Goal: Transaction & Acquisition: Purchase product/service

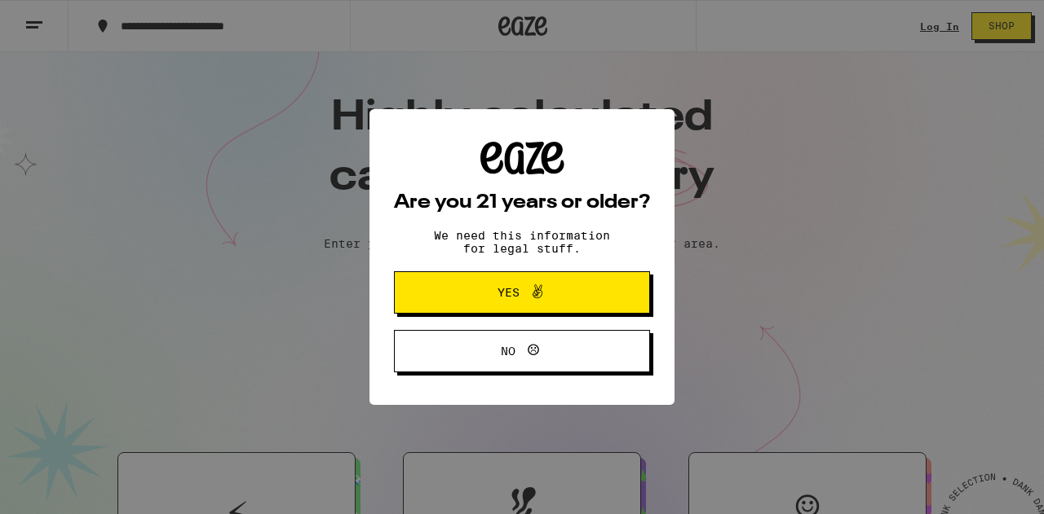
click at [533, 296] on icon at bounding box center [538, 292] width 20 height 20
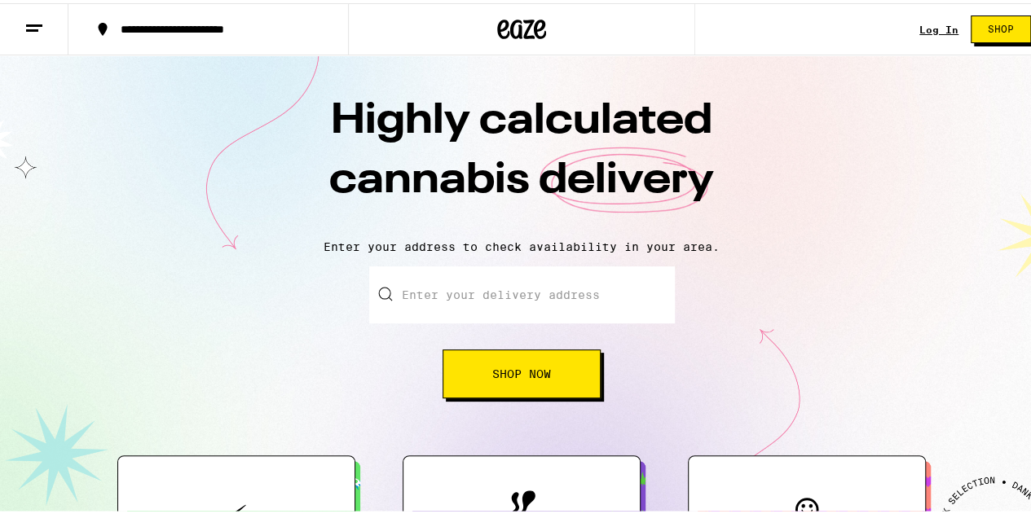
click at [475, 296] on input "Enter your delivery address" at bounding box center [522, 291] width 306 height 57
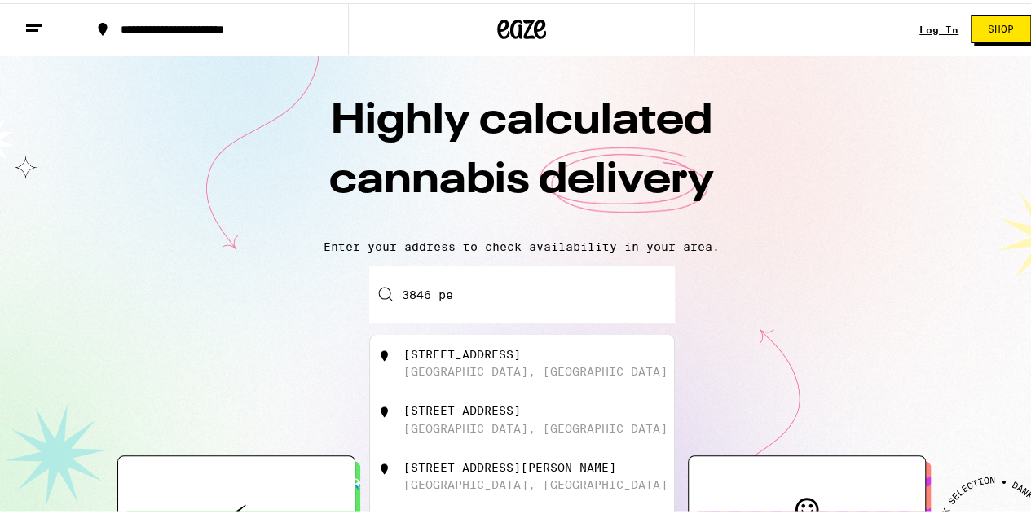
click at [514, 386] on div "[STREET_ADDRESS]" at bounding box center [522, 360] width 304 height 57
type input "[STREET_ADDRESS]"
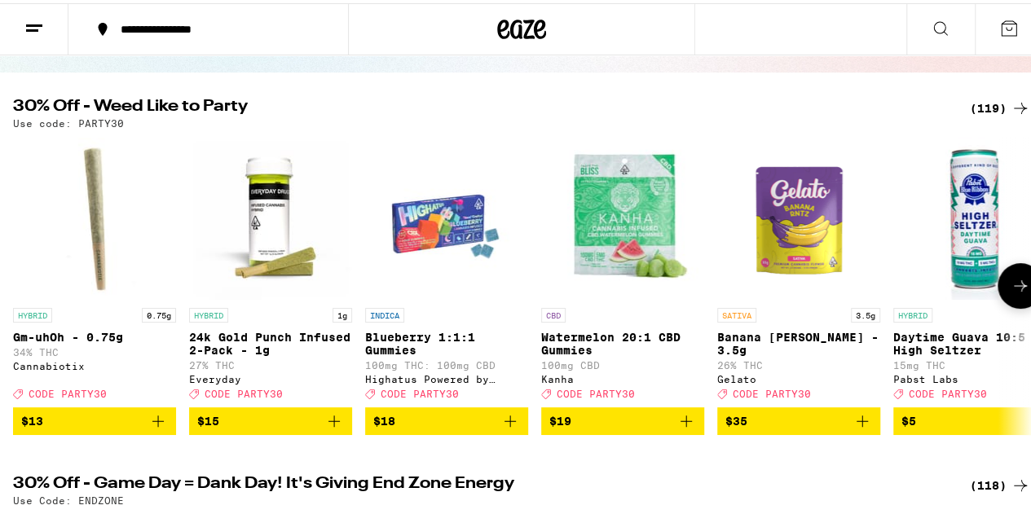
scroll to position [142, 0]
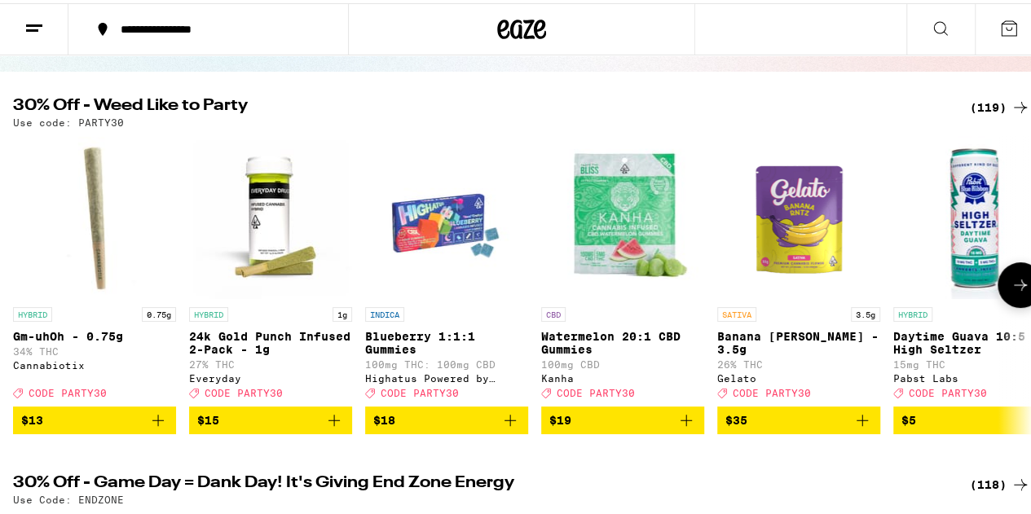
click at [1018, 288] on button at bounding box center [1021, 282] width 46 height 46
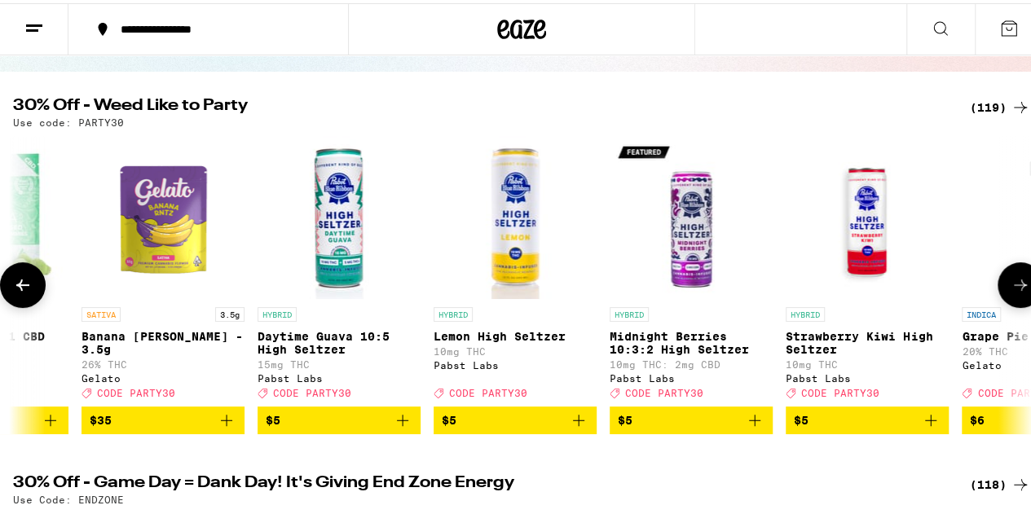
scroll to position [0, 828]
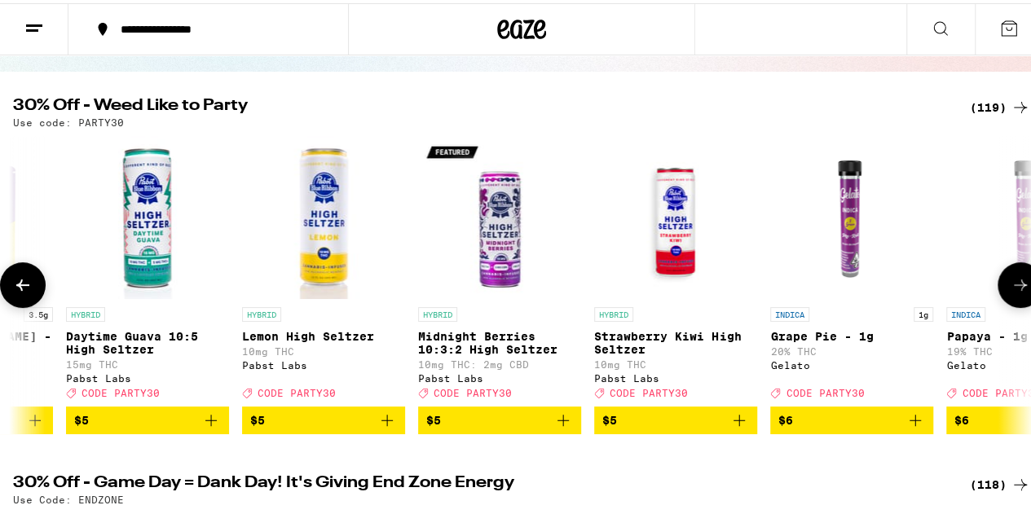
click at [1018, 288] on button at bounding box center [1021, 282] width 46 height 46
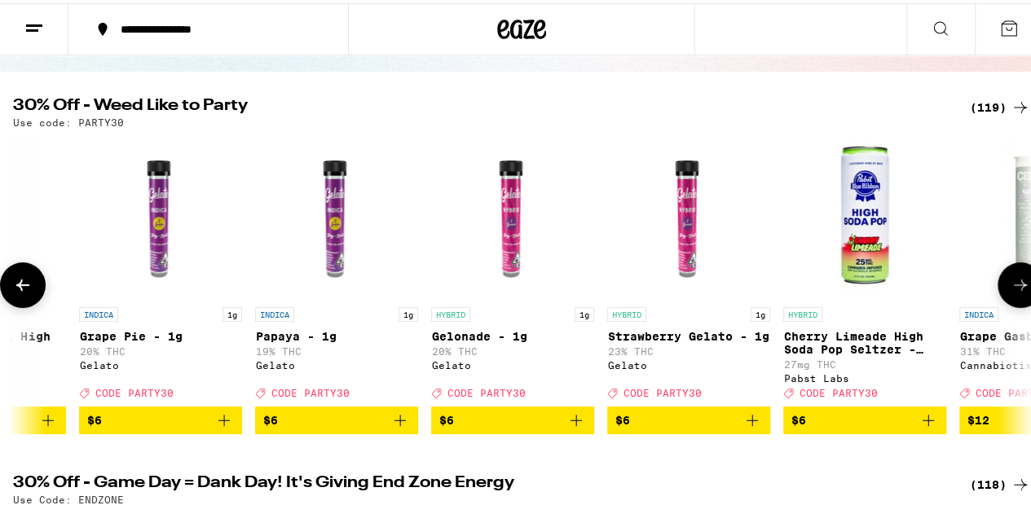
scroll to position [0, 1655]
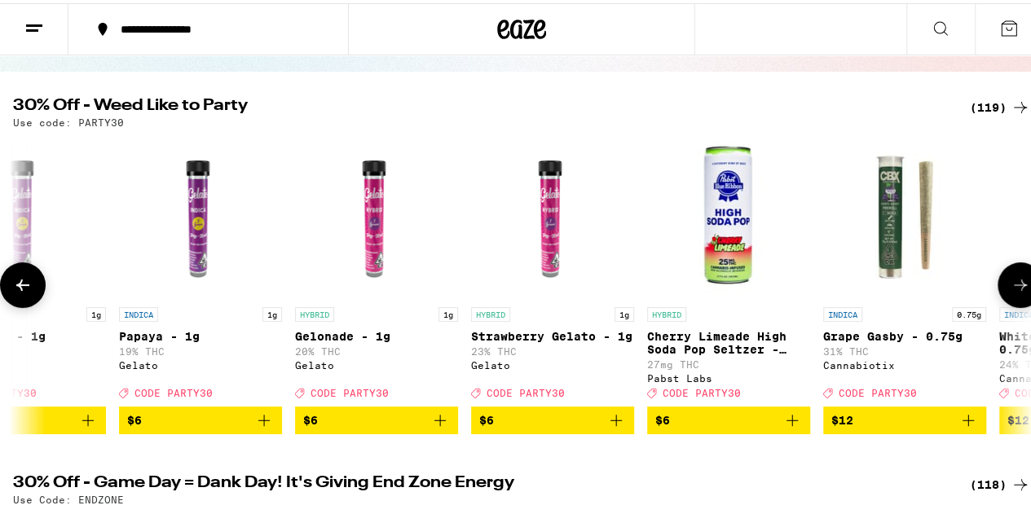
click at [1018, 288] on button at bounding box center [1021, 282] width 46 height 46
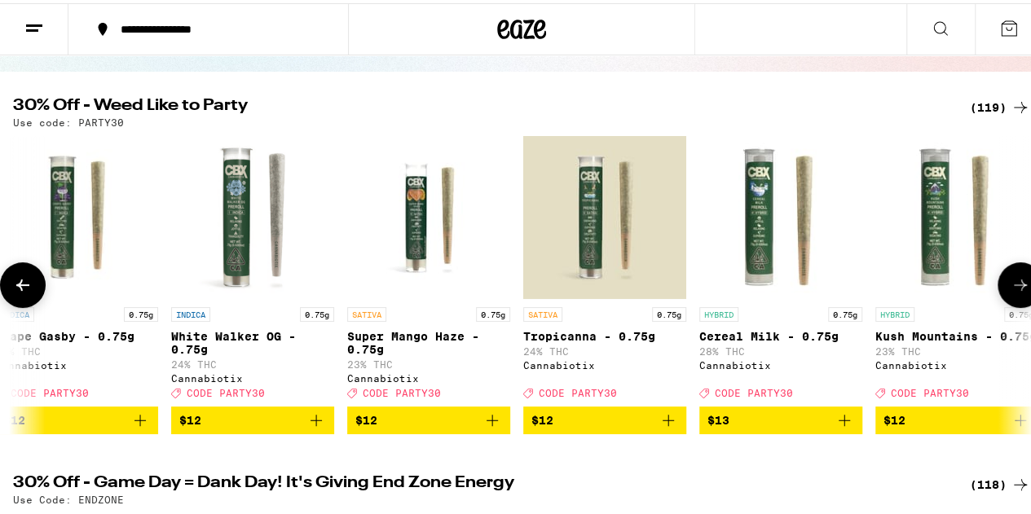
click at [1018, 288] on button at bounding box center [1021, 282] width 46 height 46
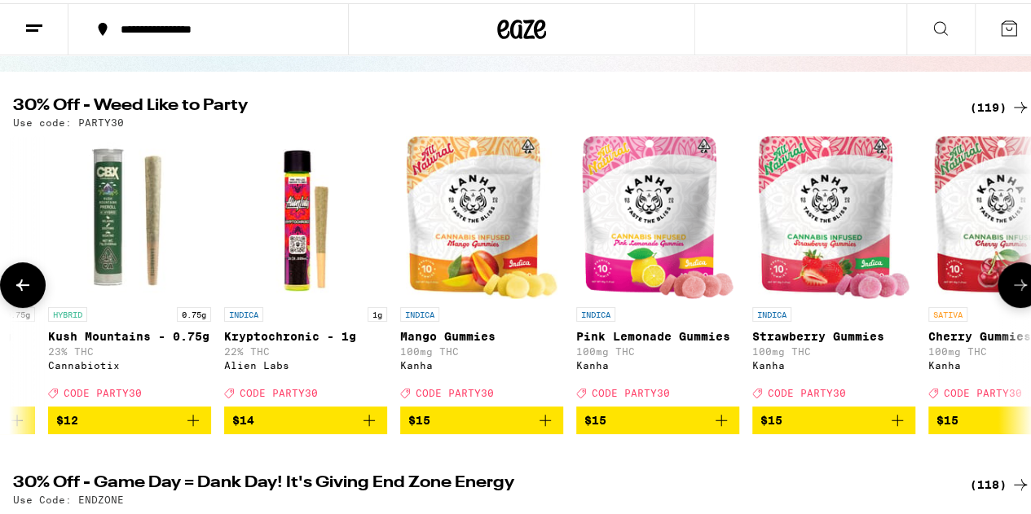
click at [1018, 288] on button at bounding box center [1021, 282] width 46 height 46
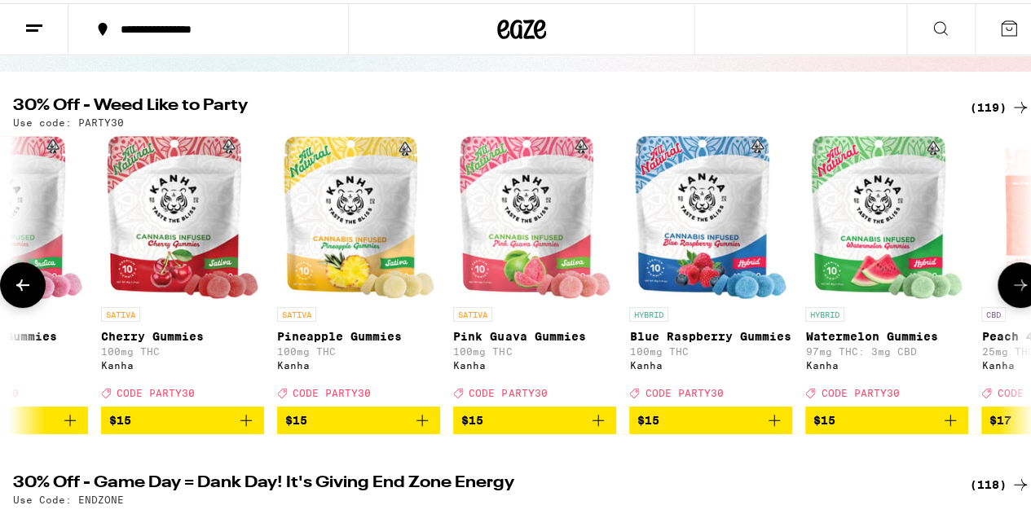
click at [1018, 288] on button at bounding box center [1021, 282] width 46 height 46
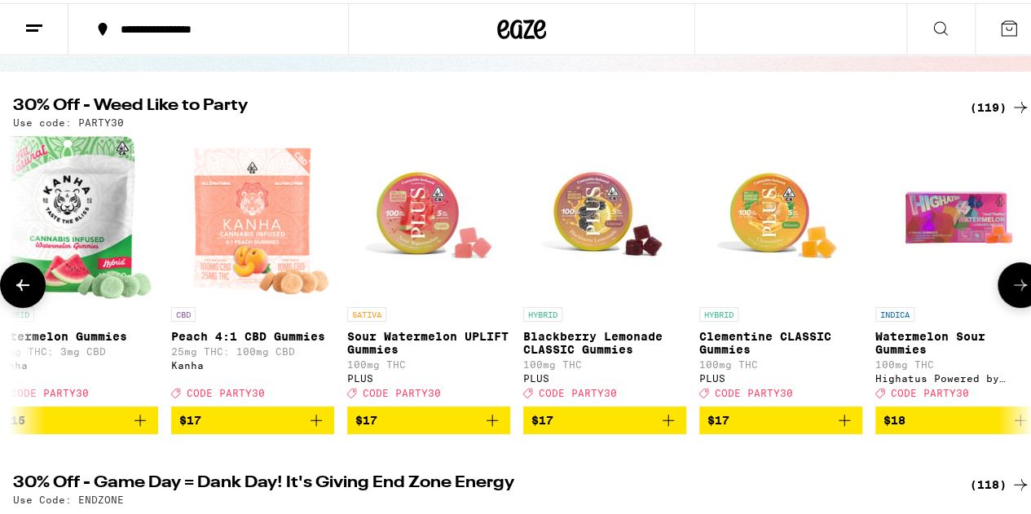
scroll to position [0, 4967]
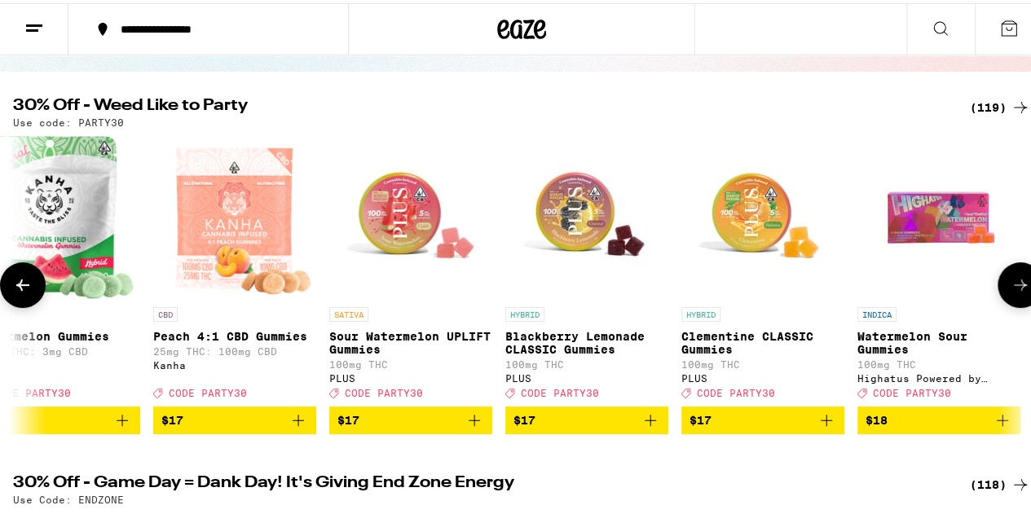
click at [1018, 288] on button at bounding box center [1021, 282] width 46 height 46
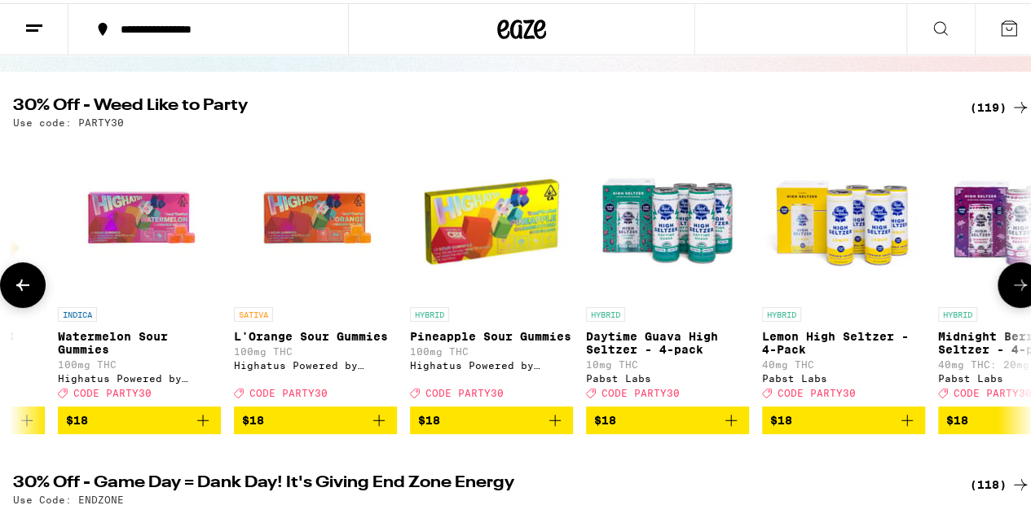
scroll to position [0, 5795]
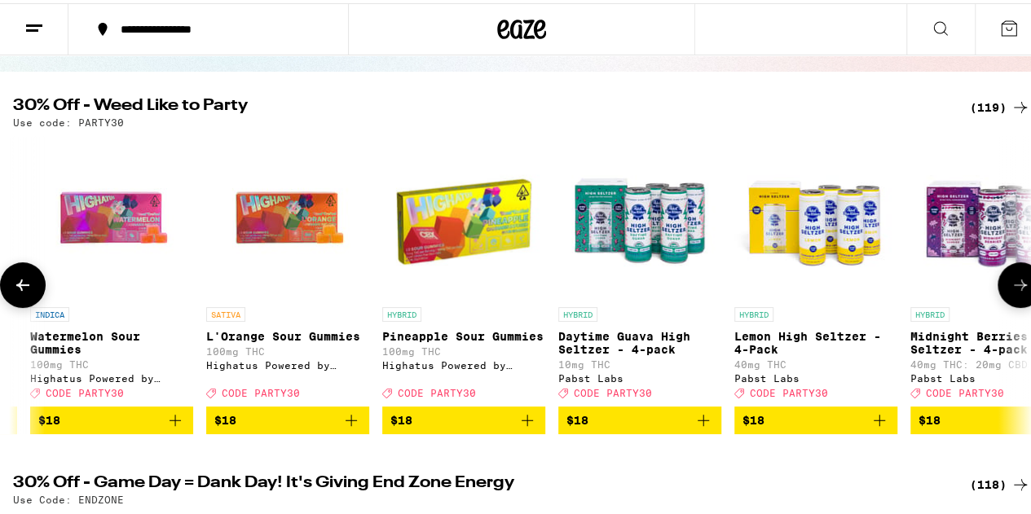
click at [1018, 288] on button at bounding box center [1021, 282] width 46 height 46
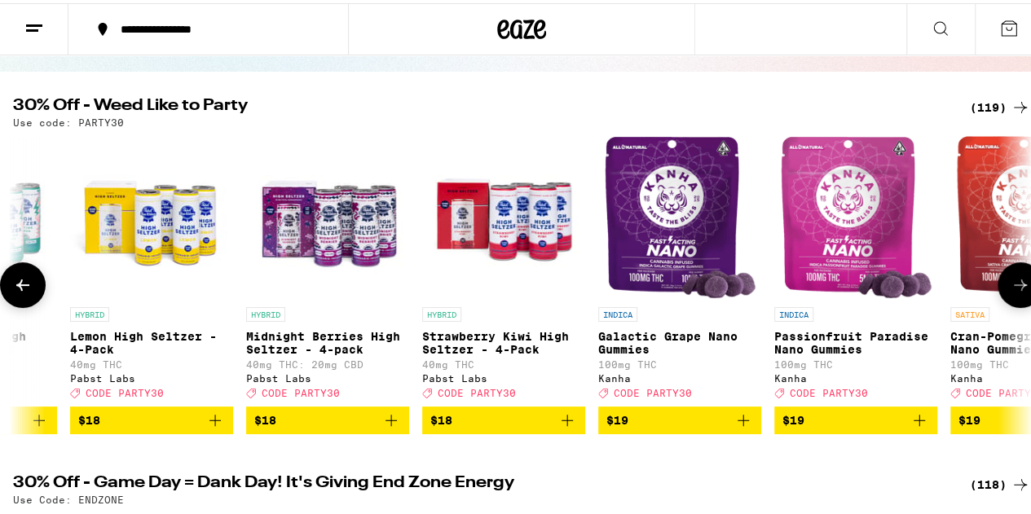
scroll to position [0, 6622]
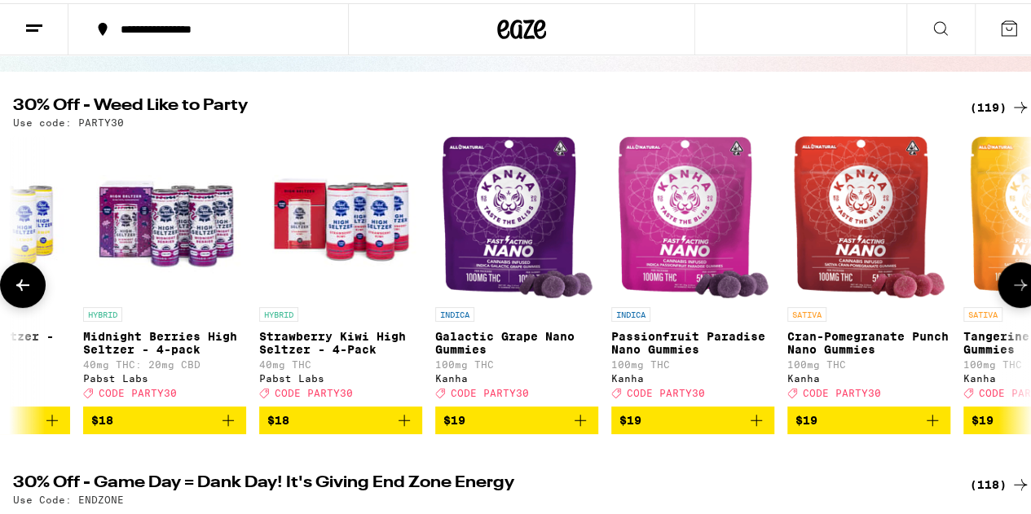
click at [1018, 288] on button at bounding box center [1021, 282] width 46 height 46
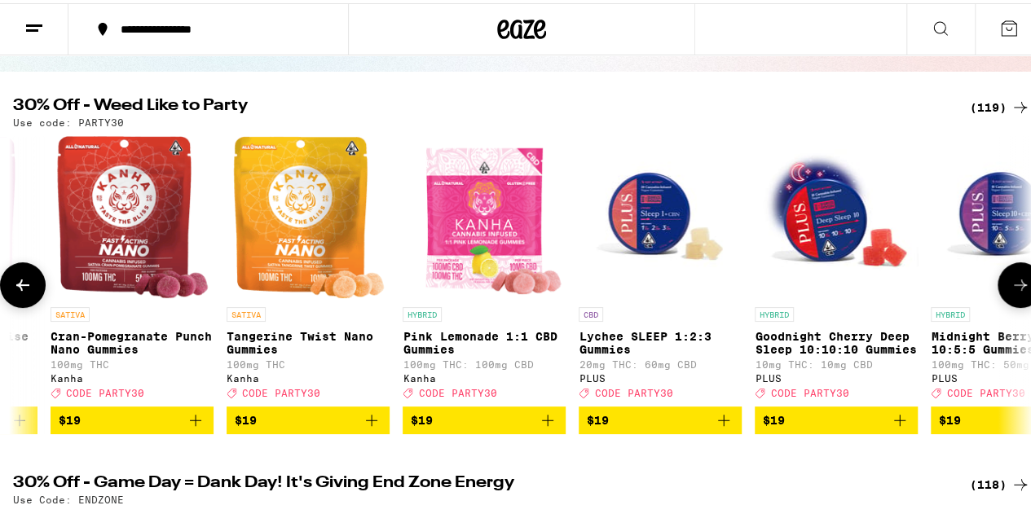
scroll to position [0, 7451]
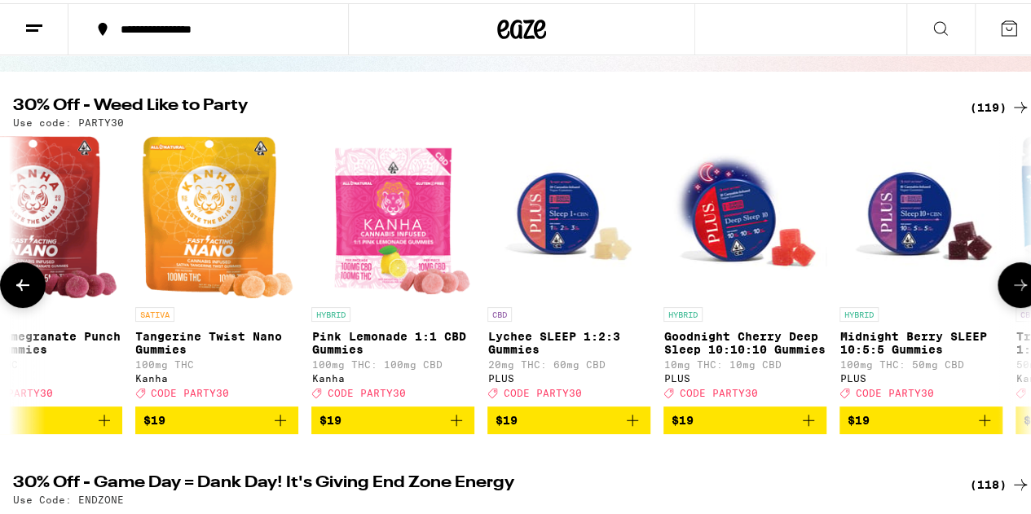
click at [1018, 288] on button at bounding box center [1021, 282] width 46 height 46
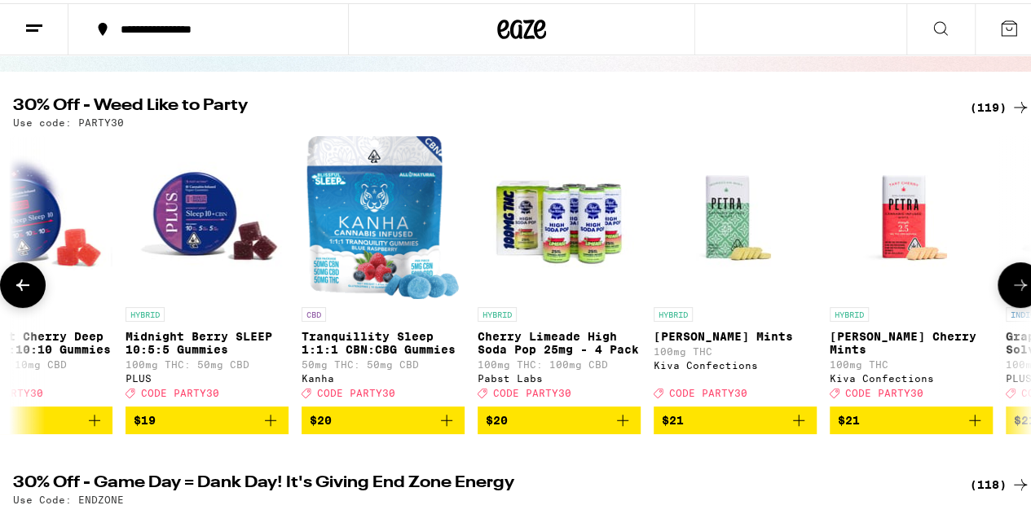
scroll to position [0, 8278]
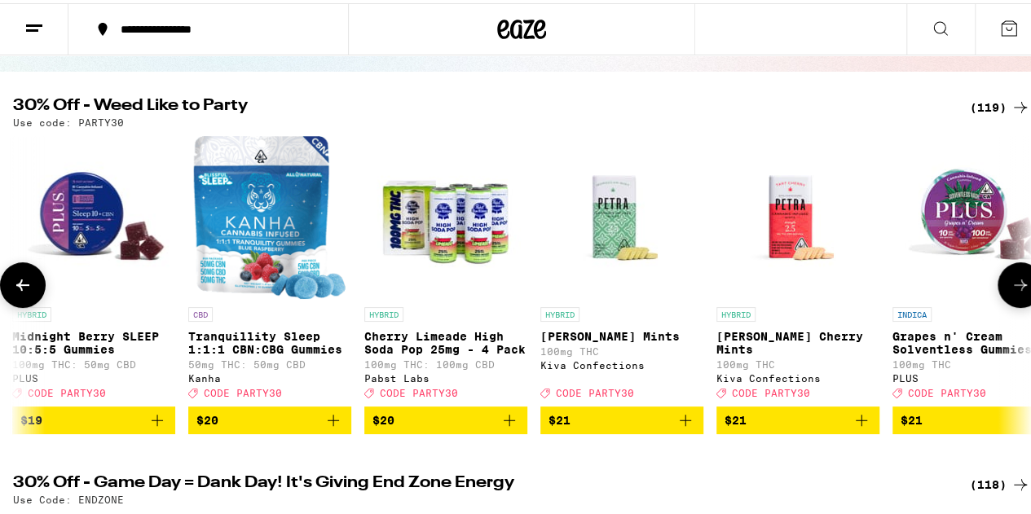
click at [1018, 288] on button at bounding box center [1021, 282] width 46 height 46
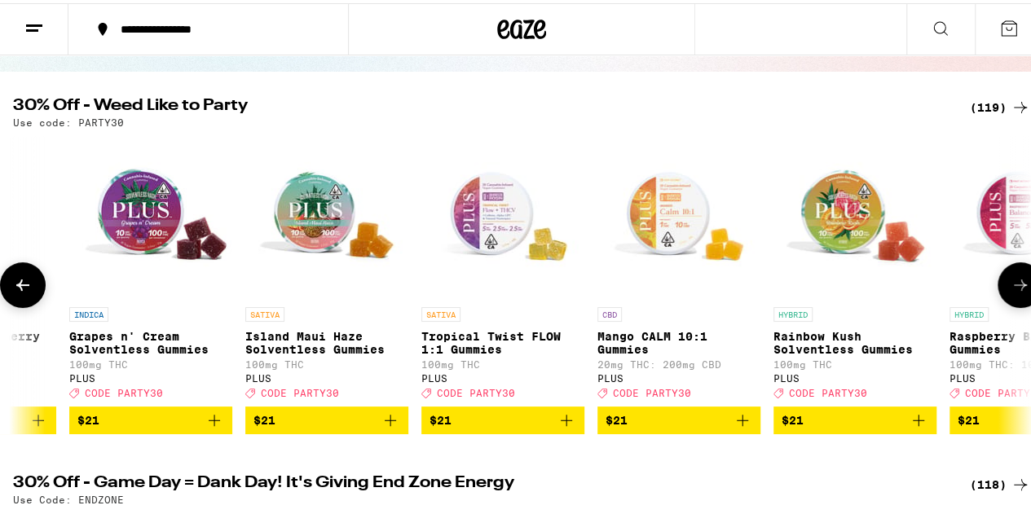
scroll to position [0, 9106]
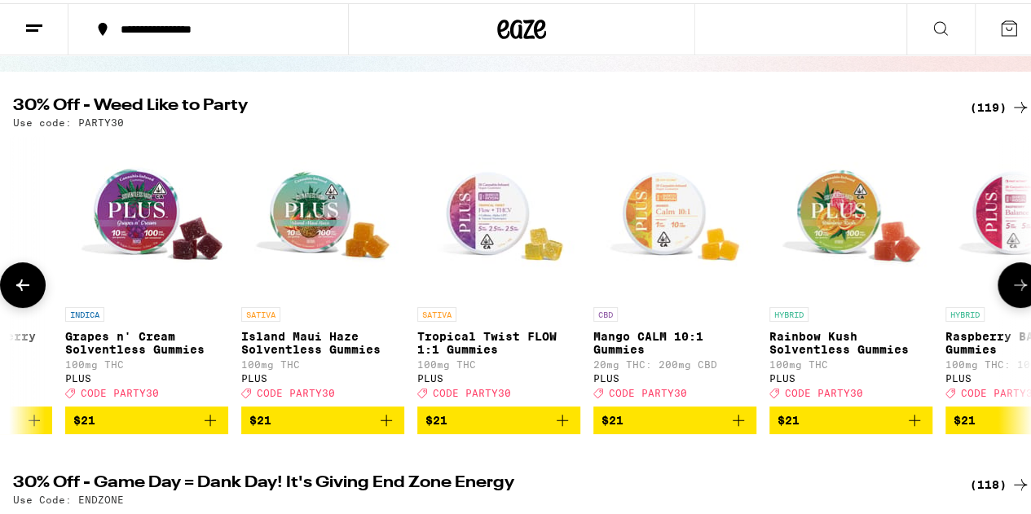
click at [1018, 288] on button at bounding box center [1021, 282] width 46 height 46
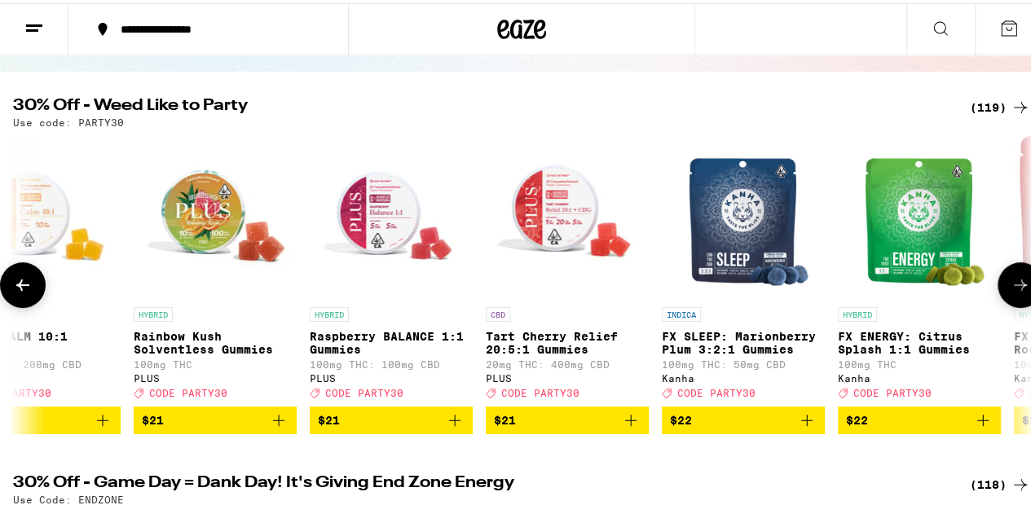
scroll to position [0, 9934]
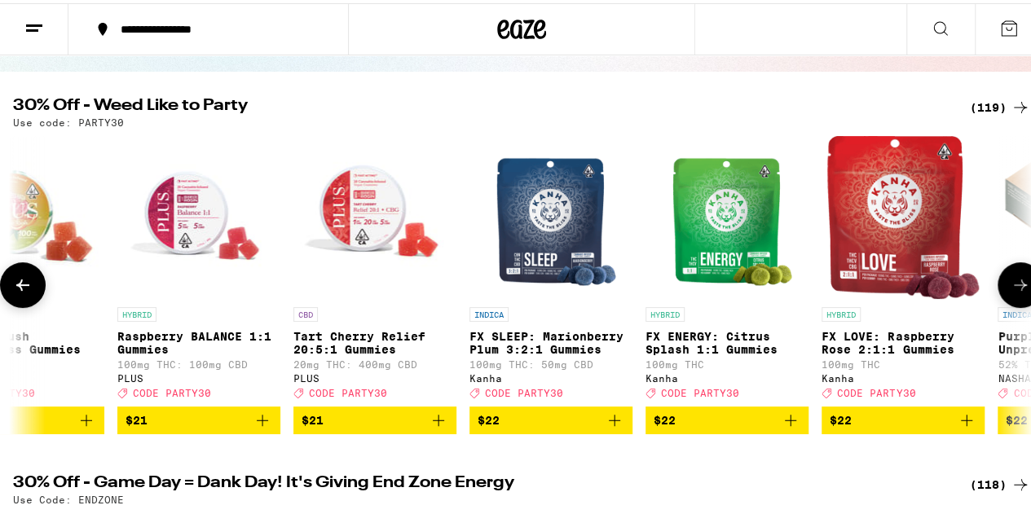
click at [1018, 288] on button at bounding box center [1021, 282] width 46 height 46
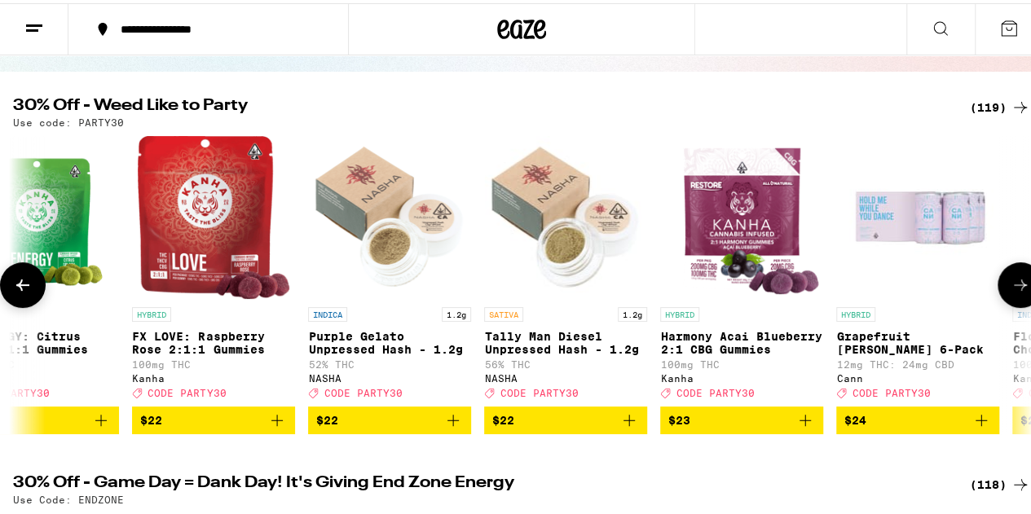
scroll to position [0, 10762]
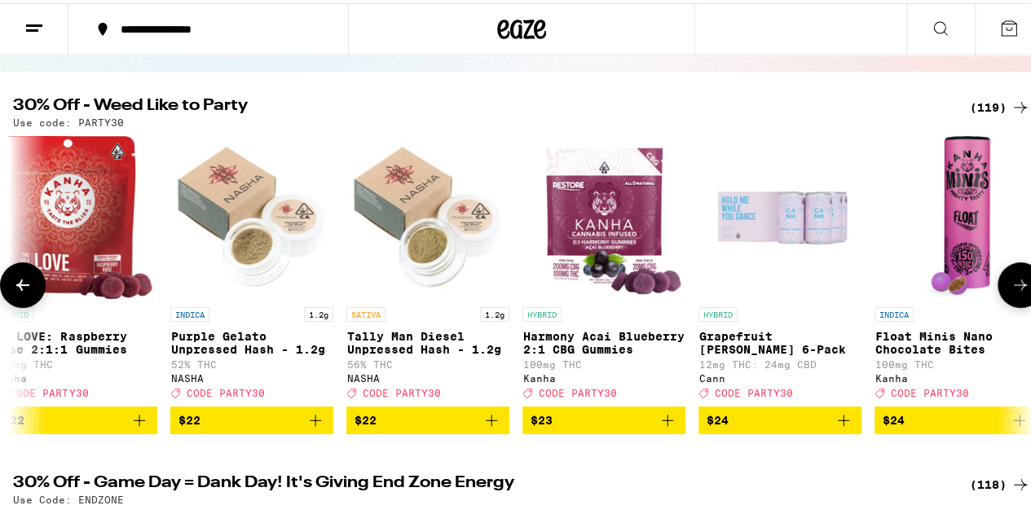
click at [1018, 288] on button at bounding box center [1021, 282] width 46 height 46
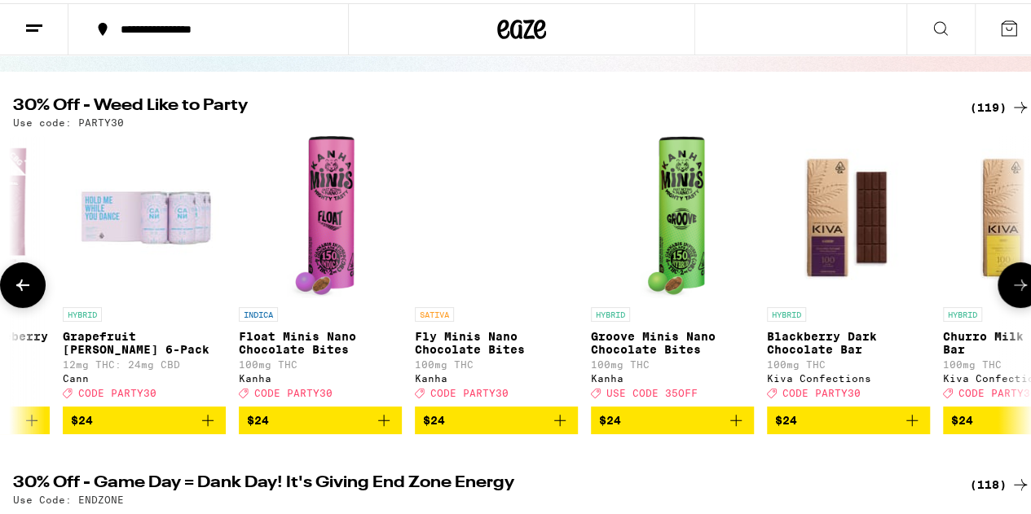
scroll to position [0, 11589]
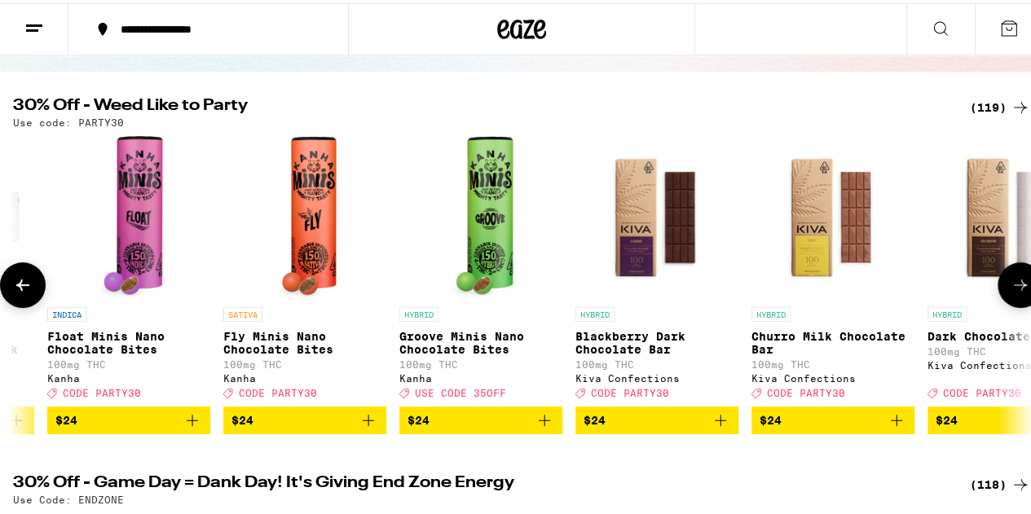
click at [1018, 288] on button at bounding box center [1021, 282] width 46 height 46
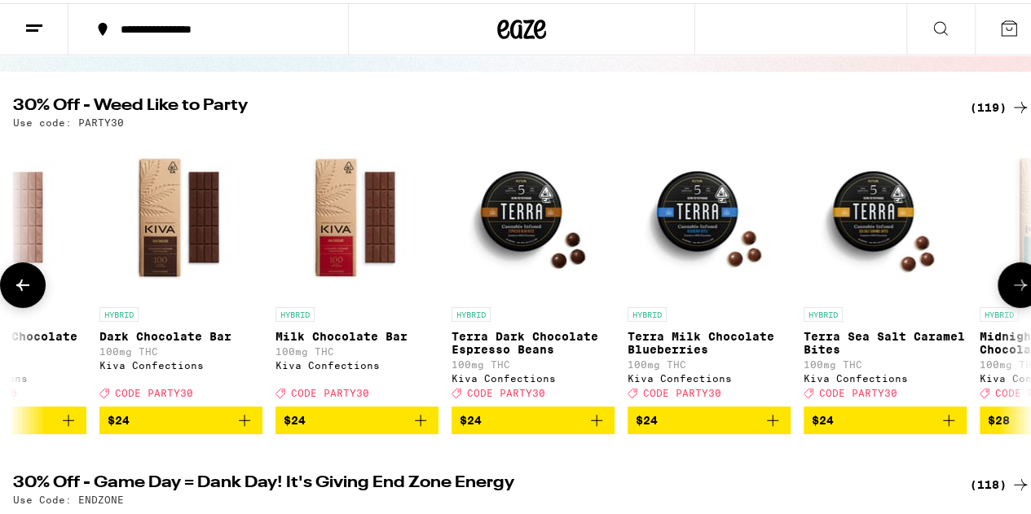
click at [1018, 288] on button at bounding box center [1021, 282] width 46 height 46
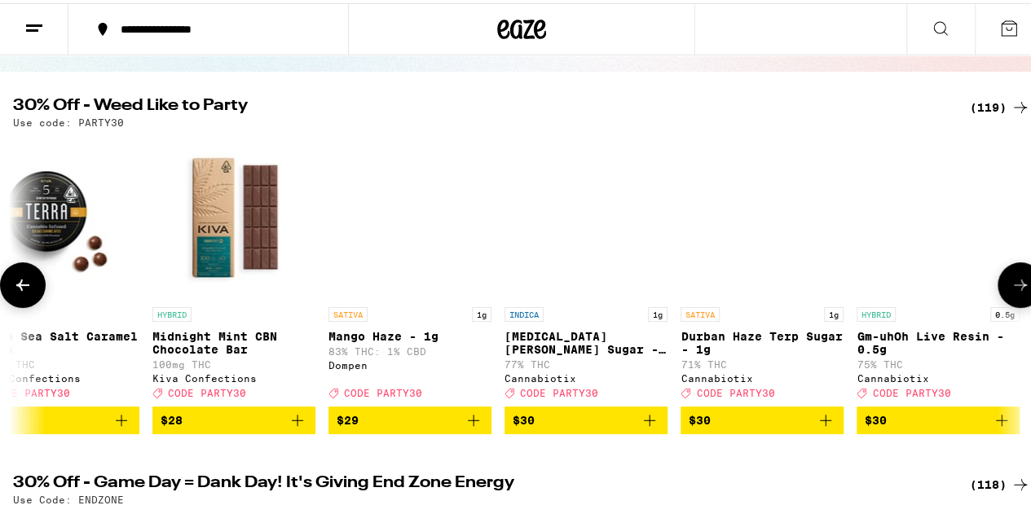
click at [1018, 288] on button at bounding box center [1021, 282] width 46 height 46
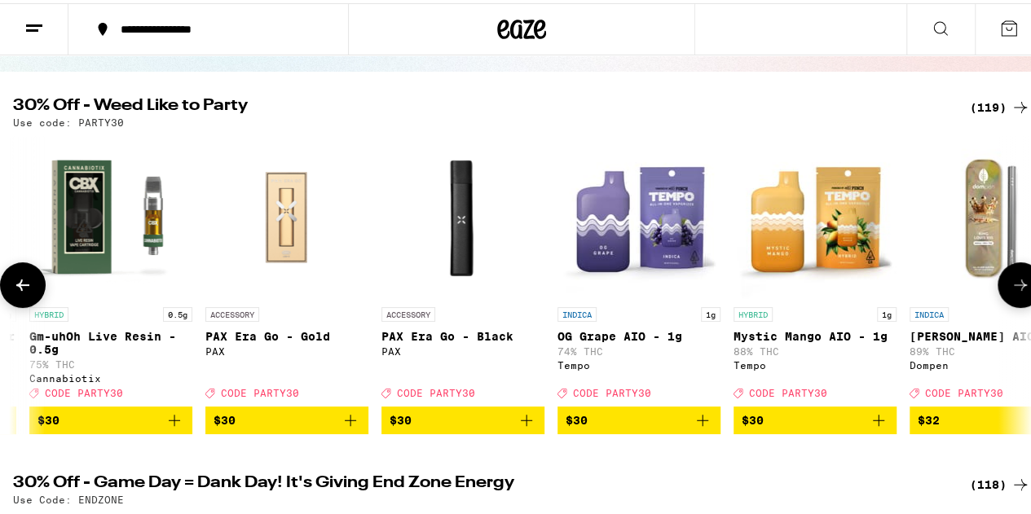
click at [1018, 288] on button at bounding box center [1021, 282] width 46 height 46
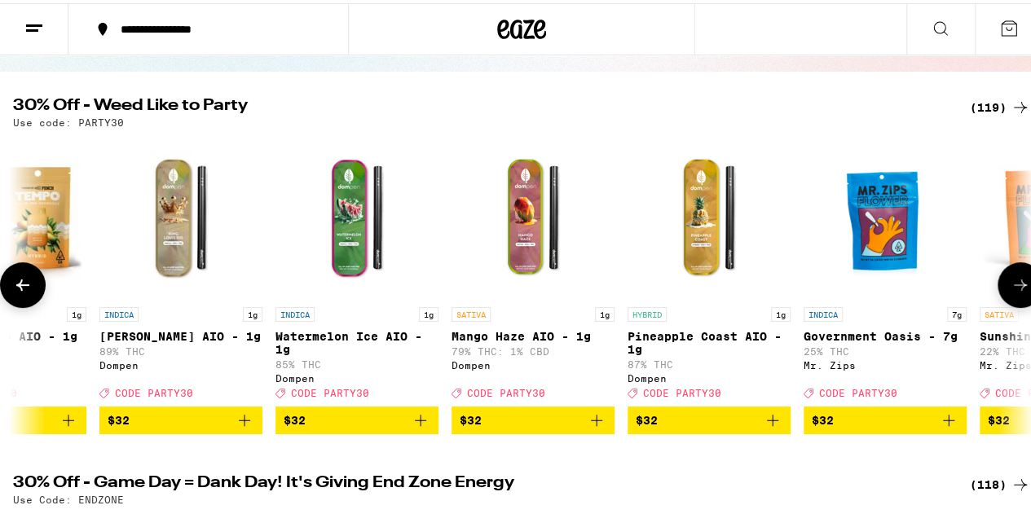
scroll to position [0, 14901]
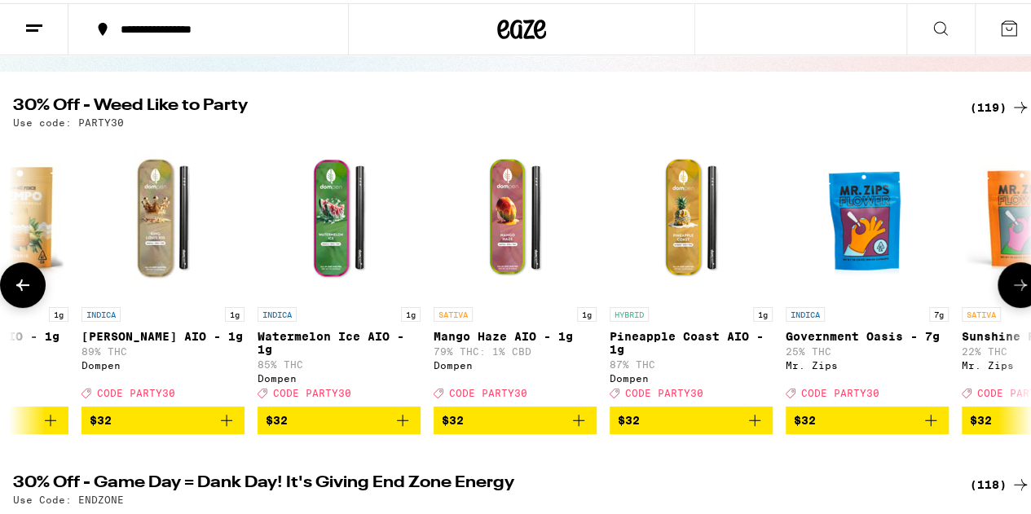
click at [1018, 288] on button at bounding box center [1021, 282] width 46 height 46
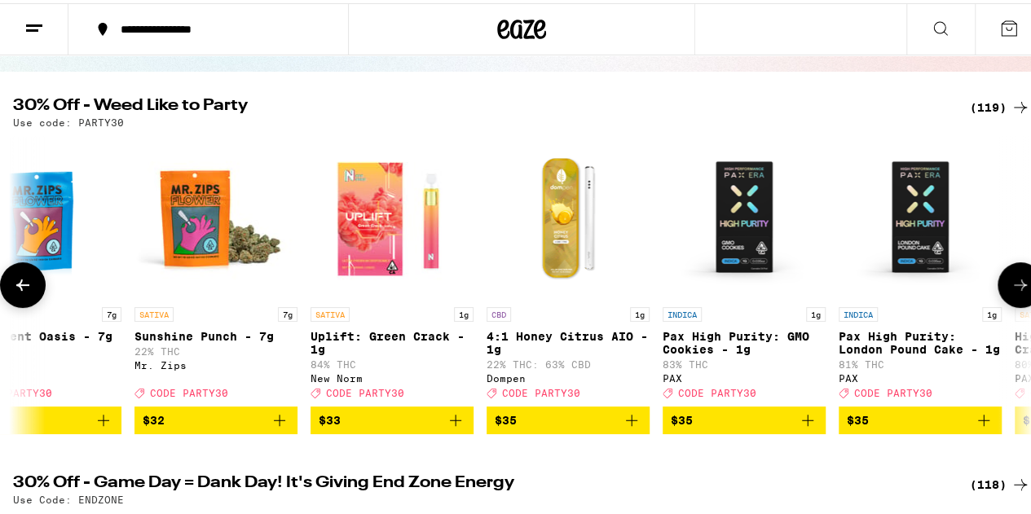
click at [1018, 288] on button at bounding box center [1021, 282] width 46 height 46
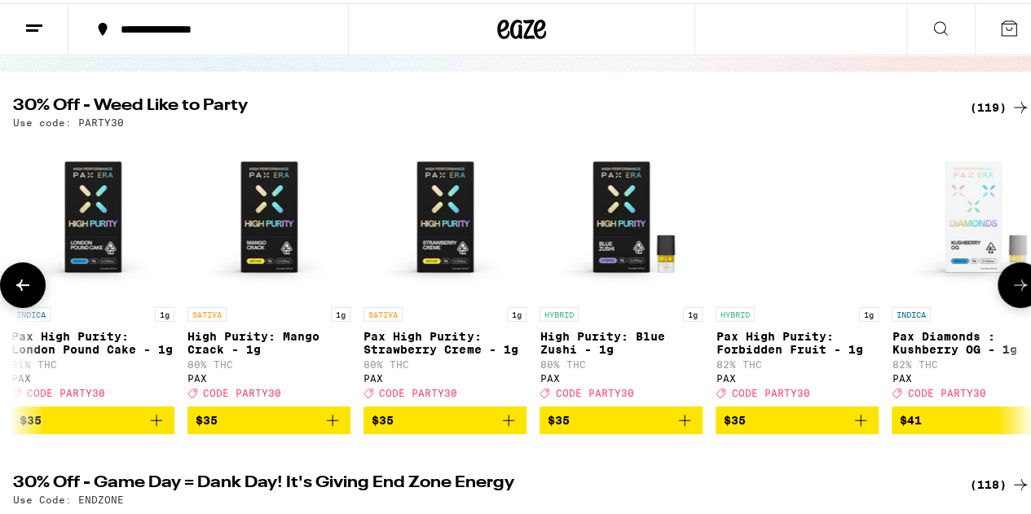
click at [1018, 288] on button at bounding box center [1021, 282] width 46 height 46
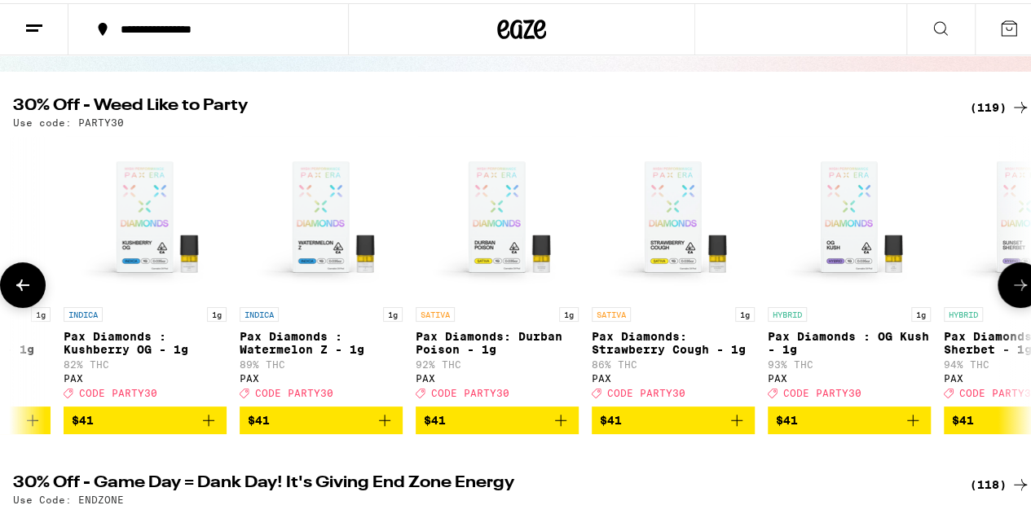
click at [1018, 288] on button at bounding box center [1021, 282] width 46 height 46
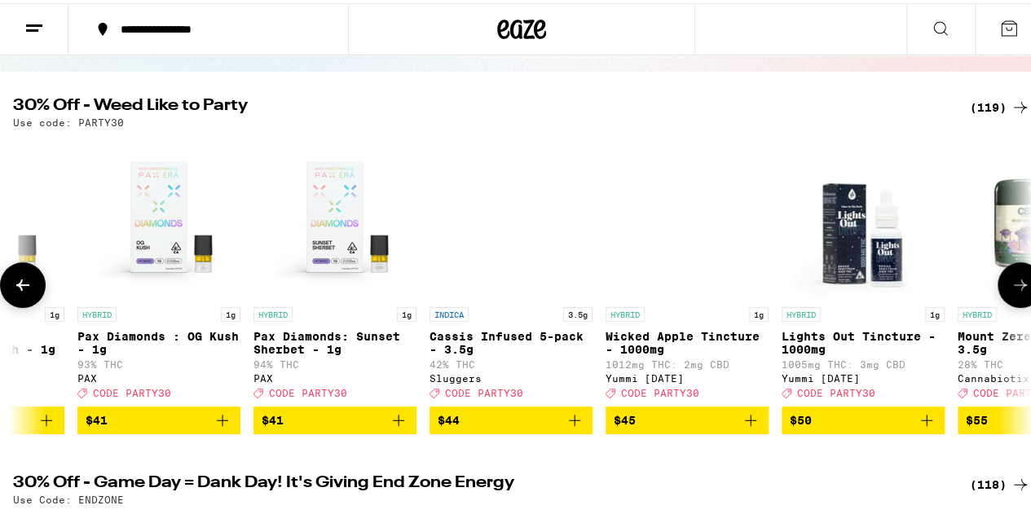
scroll to position [0, 18212]
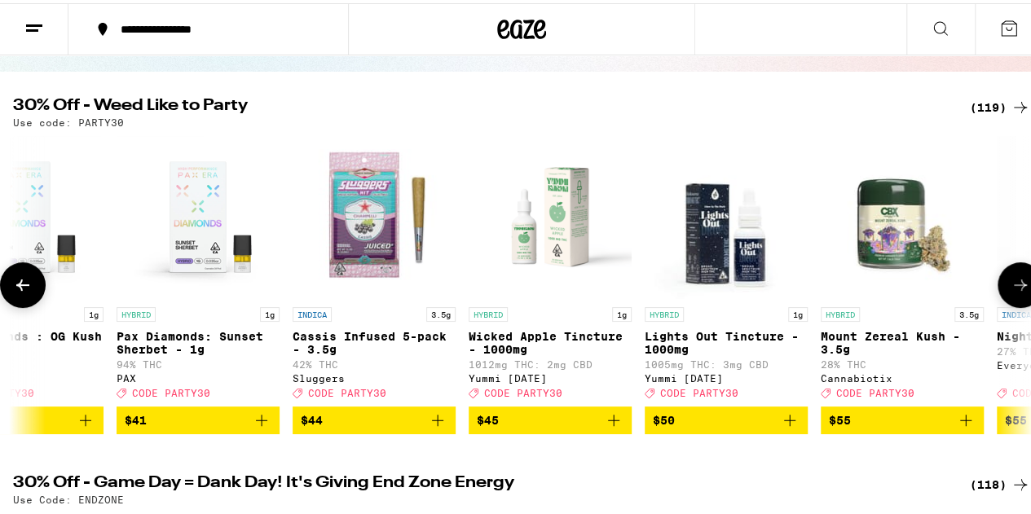
click at [1018, 288] on button at bounding box center [1021, 282] width 46 height 46
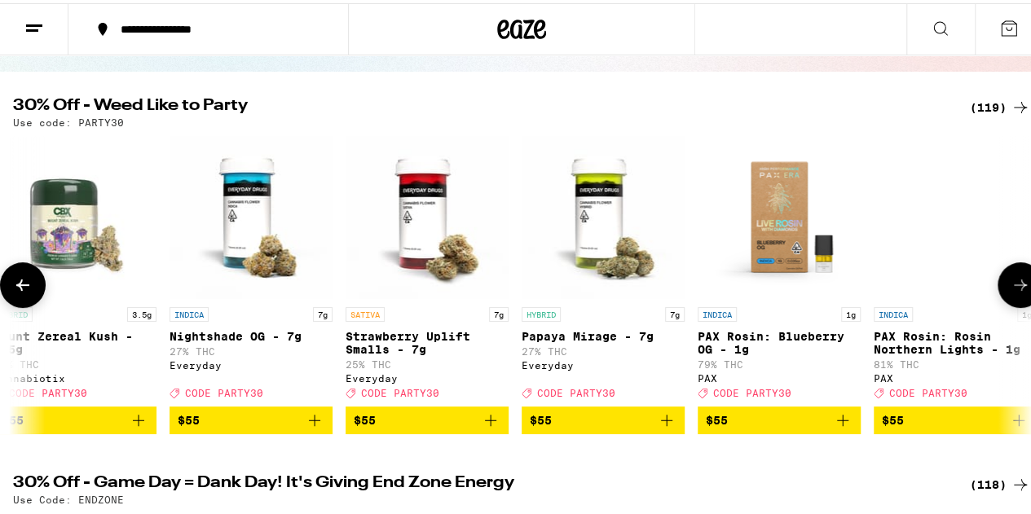
click at [1018, 288] on button at bounding box center [1021, 282] width 46 height 46
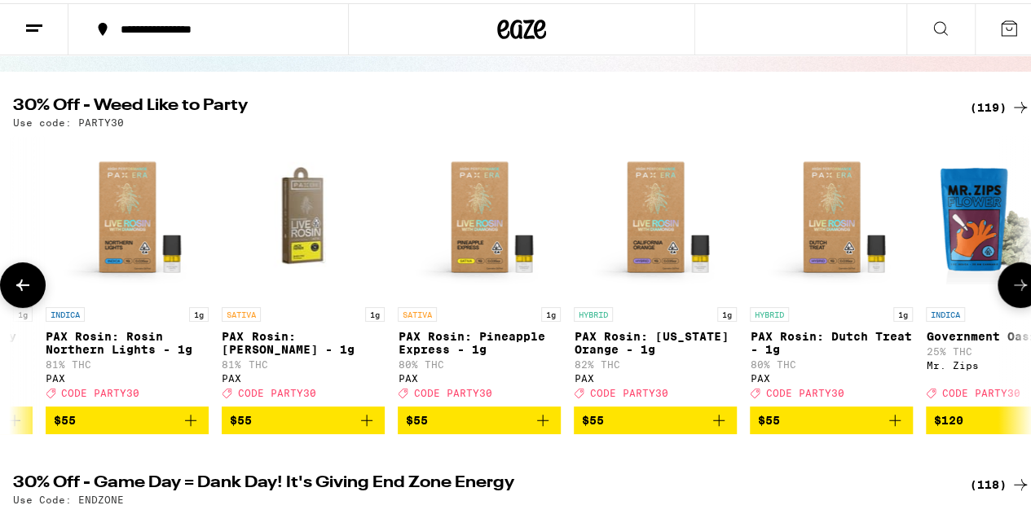
click at [1018, 288] on button at bounding box center [1021, 282] width 46 height 46
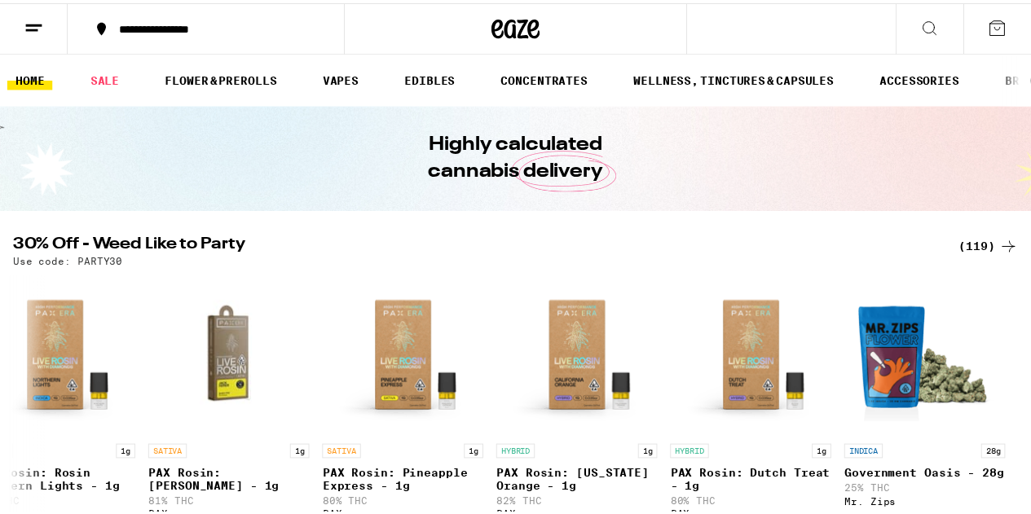
scroll to position [0, 19940]
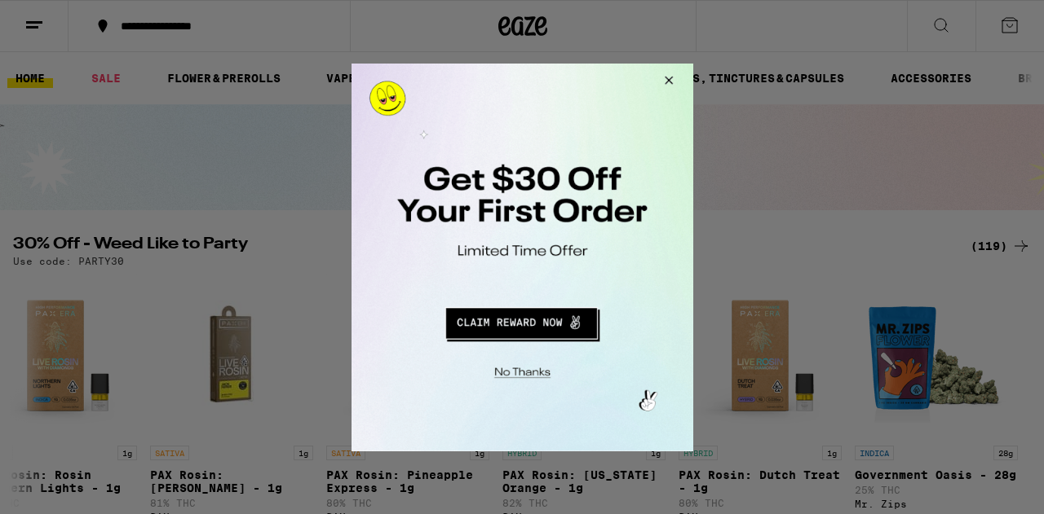
click at [665, 73] on button "Close Modal" at bounding box center [665, 82] width 44 height 39
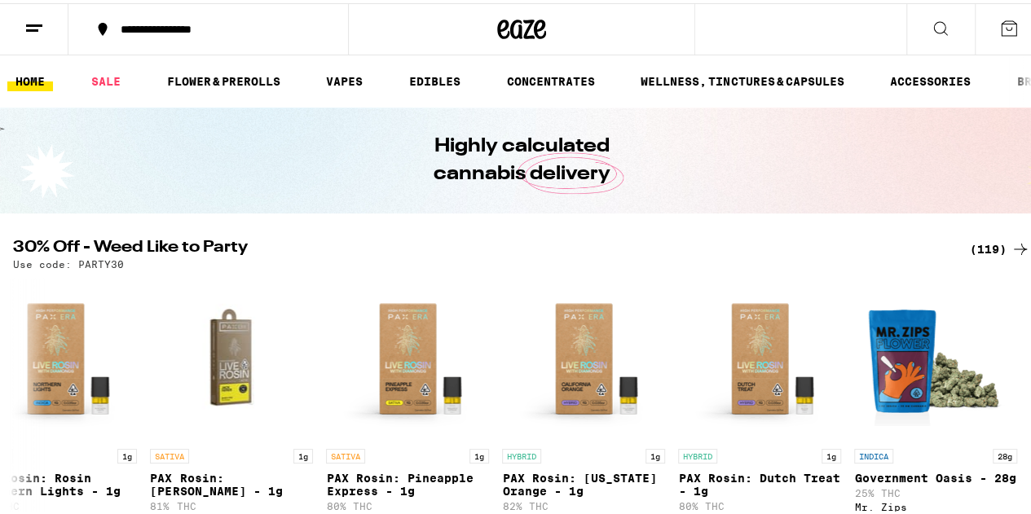
click at [932, 24] on icon at bounding box center [941, 25] width 20 height 20
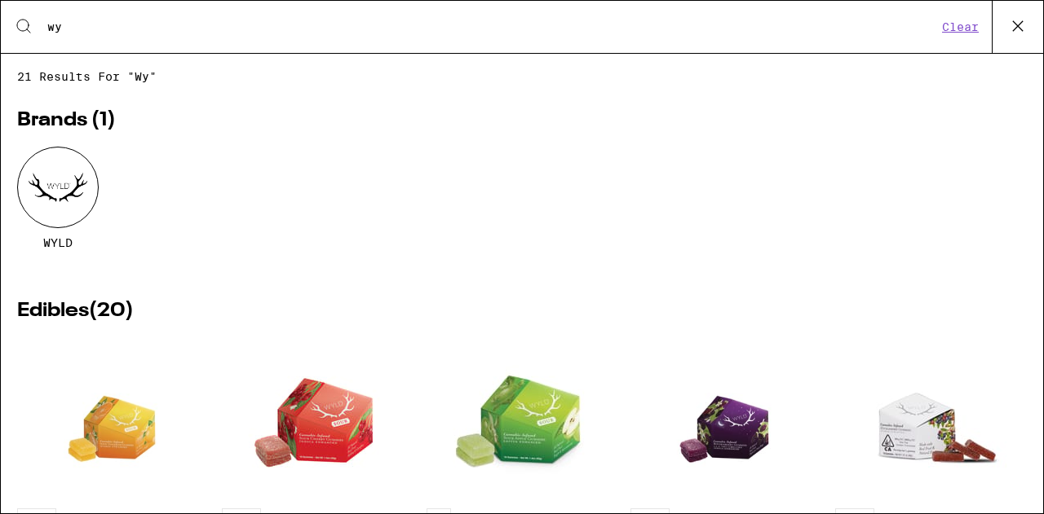
type input "wy"
click at [81, 218] on div at bounding box center [58, 188] width 82 height 82
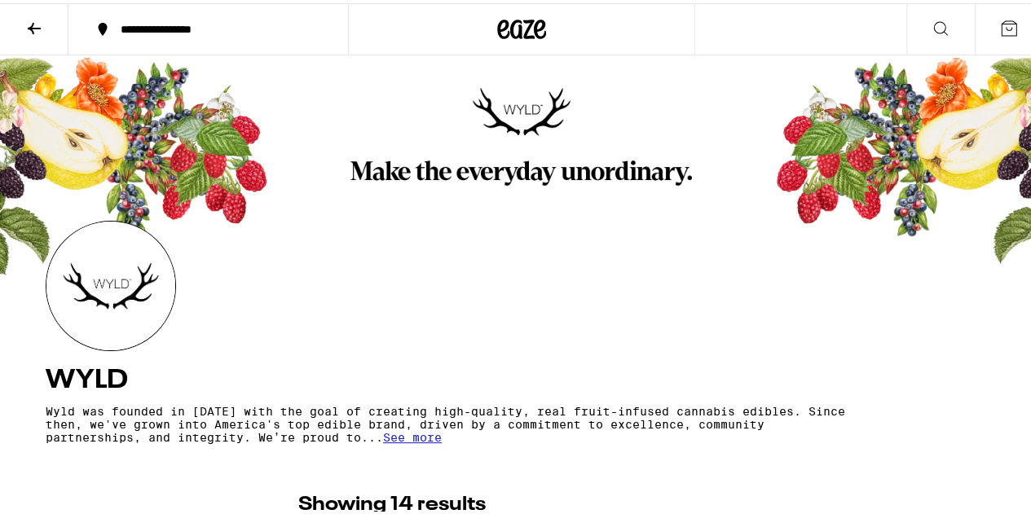
click at [35, 22] on icon at bounding box center [34, 25] width 20 height 20
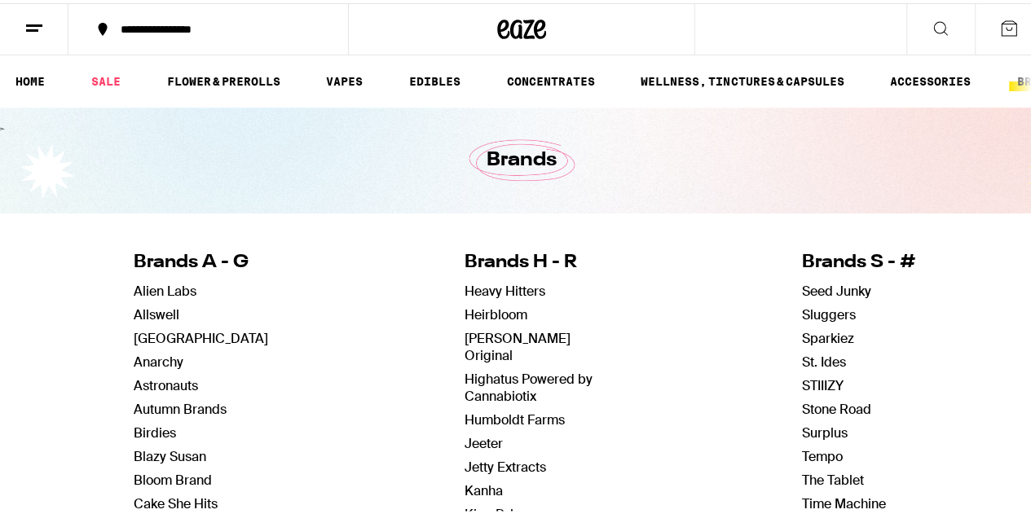
click at [931, 29] on icon at bounding box center [941, 25] width 20 height 20
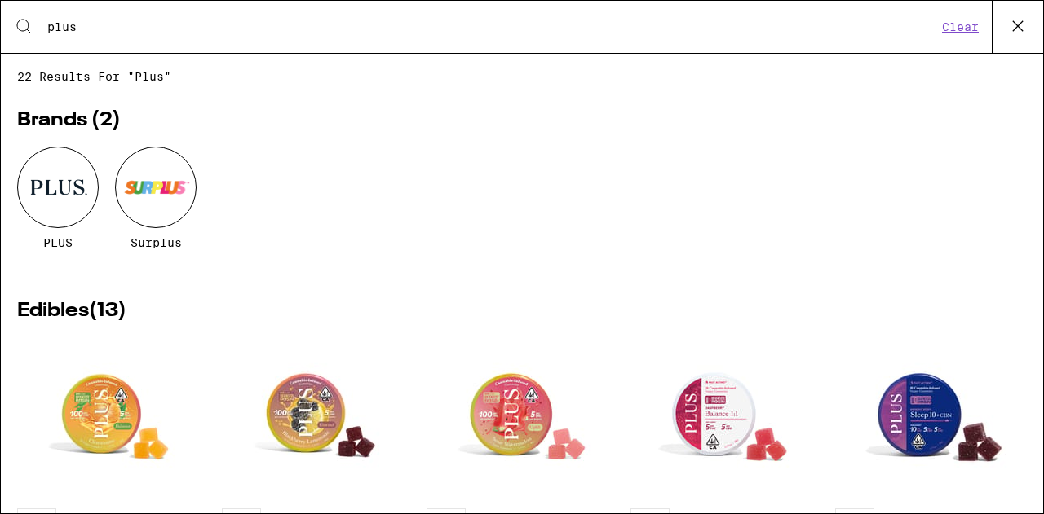
type input "plus"
click at [71, 207] on div at bounding box center [58, 188] width 82 height 82
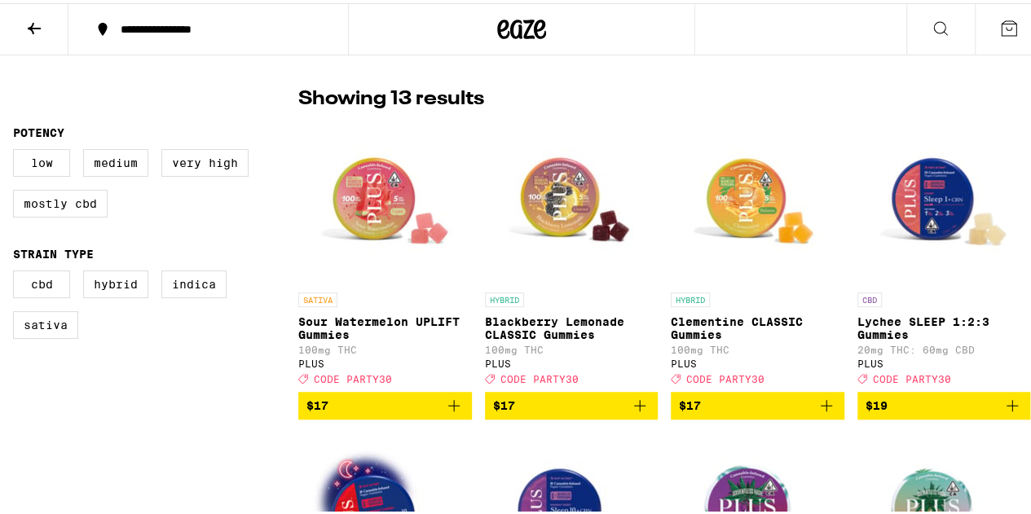
scroll to position [404, 0]
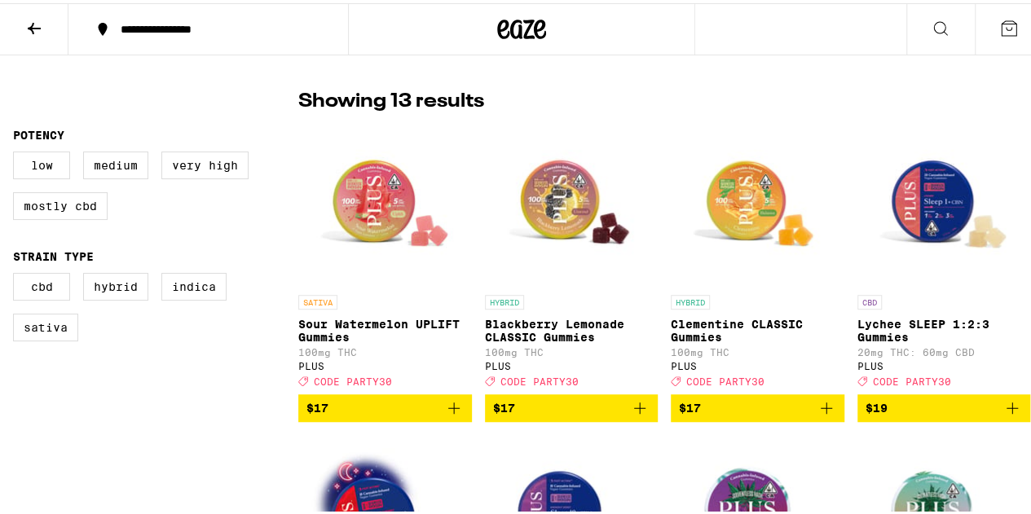
click at [40, 33] on icon at bounding box center [34, 25] width 20 height 20
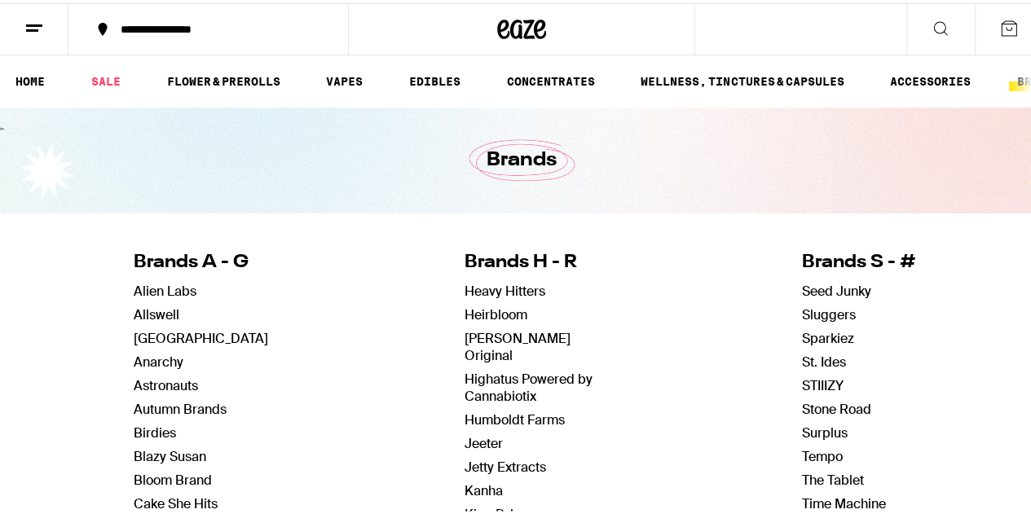
click at [931, 29] on icon at bounding box center [941, 25] width 20 height 20
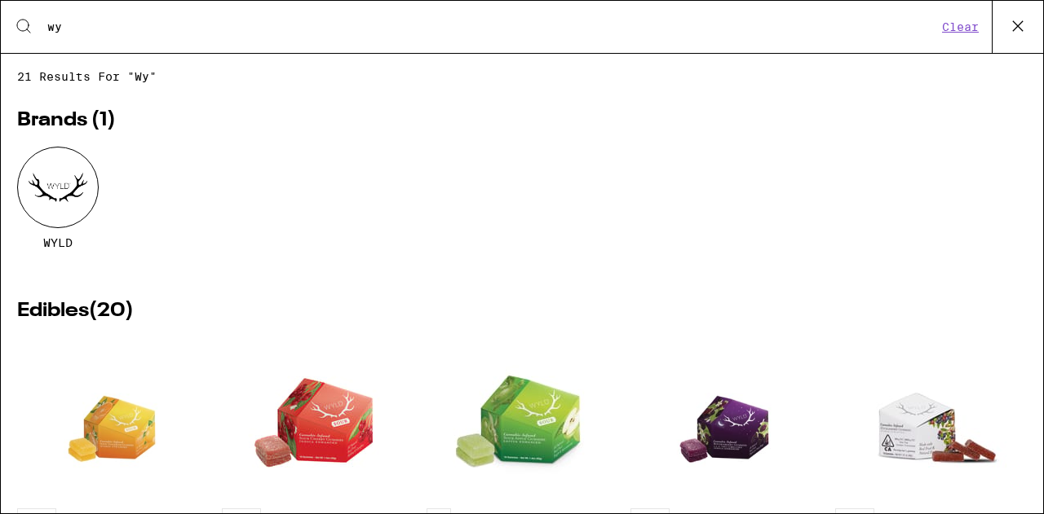
type input "wy"
click at [66, 183] on div at bounding box center [58, 188] width 82 height 82
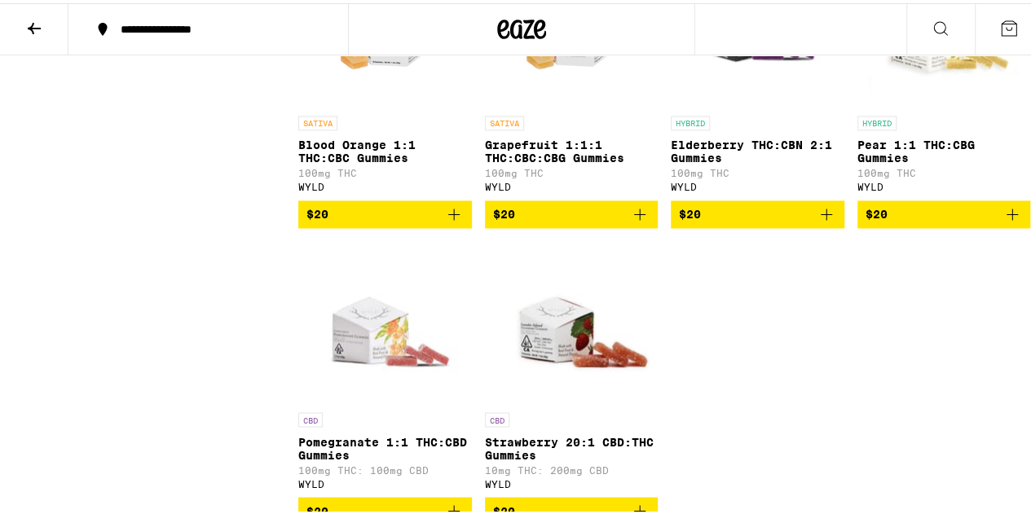
scroll to position [1167, 0]
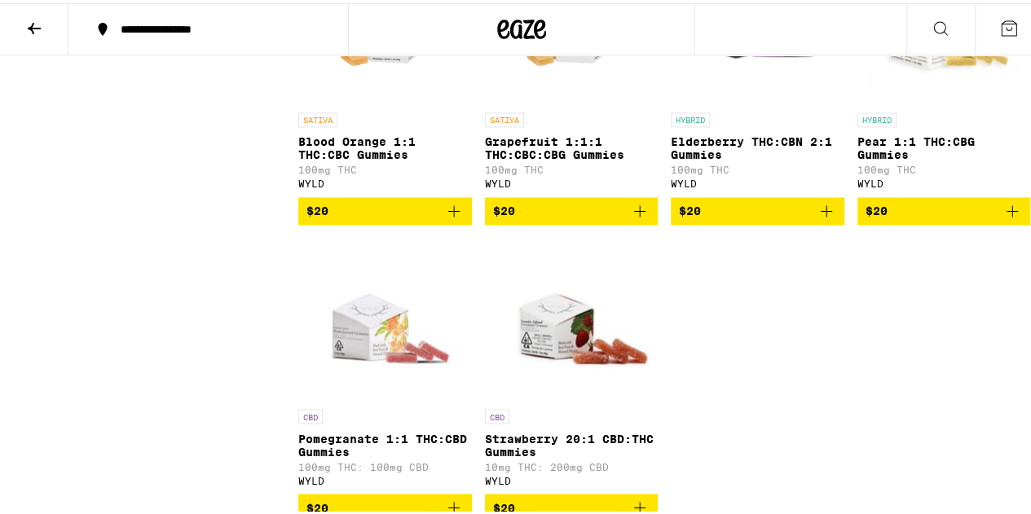
click at [1003, 218] on icon "Add to bag" at bounding box center [1013, 208] width 20 height 20
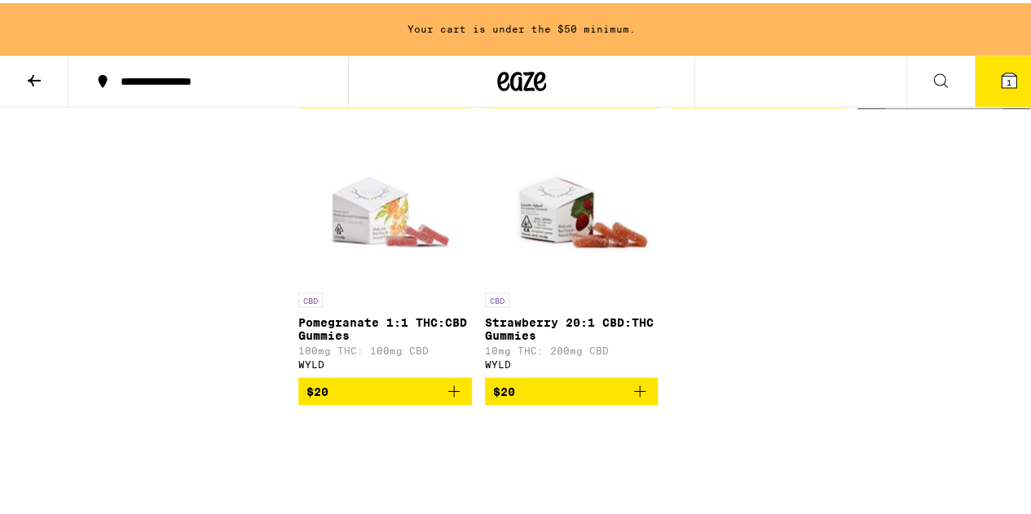
scroll to position [1334, 0]
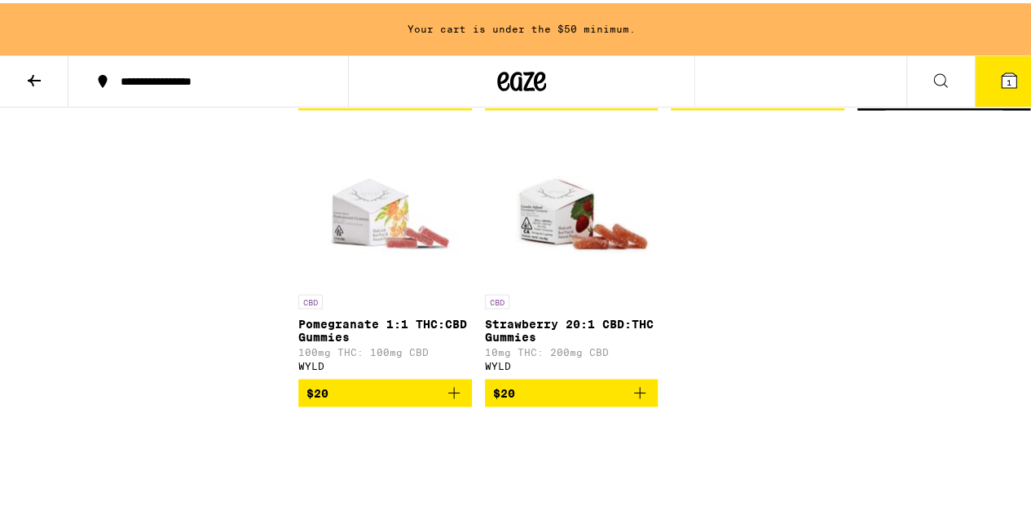
click at [453, 400] on icon "Add to bag" at bounding box center [454, 390] width 20 height 20
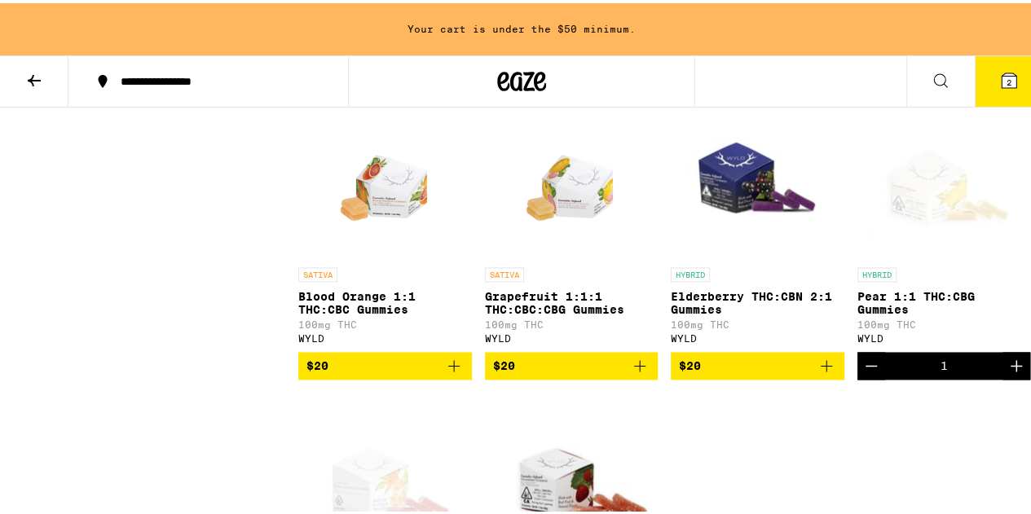
scroll to position [1066, 0]
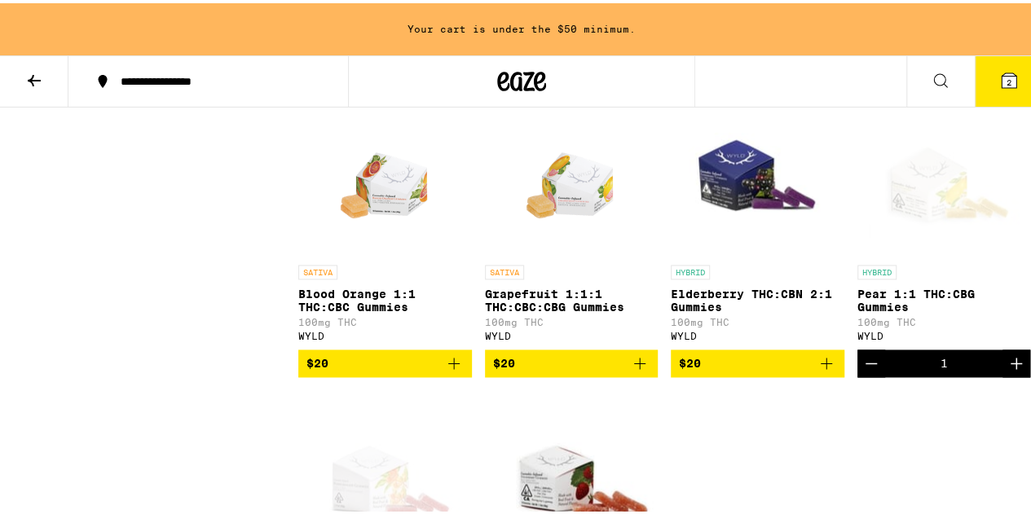
click at [641, 370] on icon "Add to bag" at bounding box center [640, 361] width 20 height 20
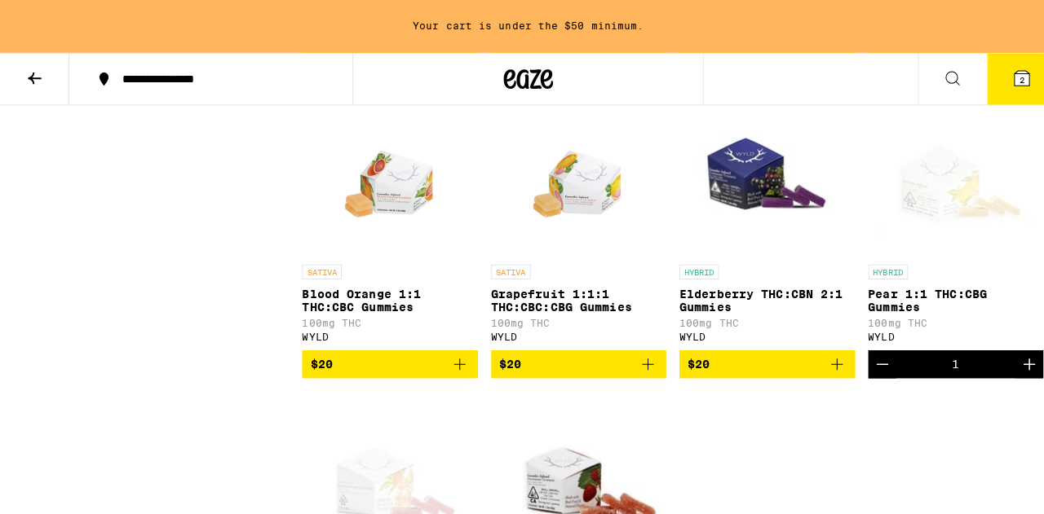
scroll to position [1014, 0]
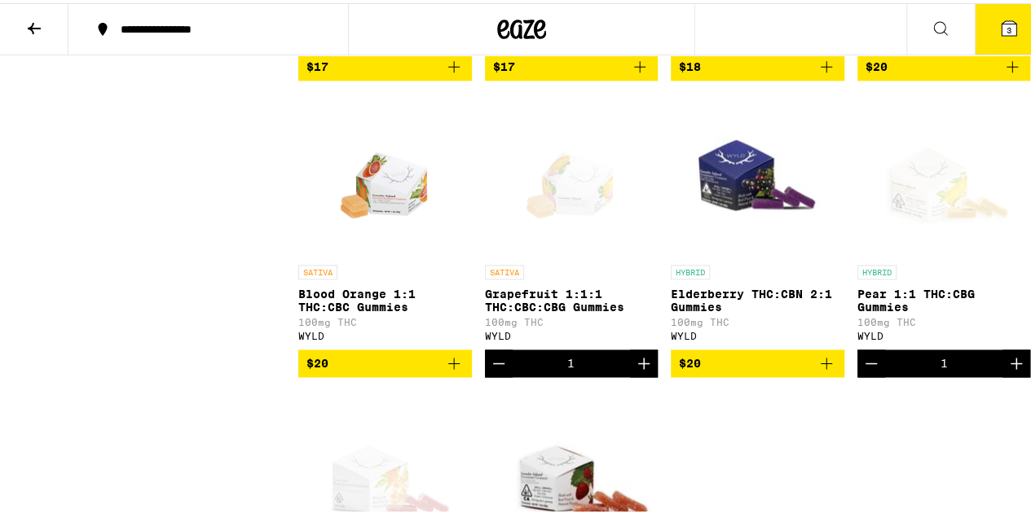
click at [1007, 23] on span "3" at bounding box center [1009, 27] width 5 height 10
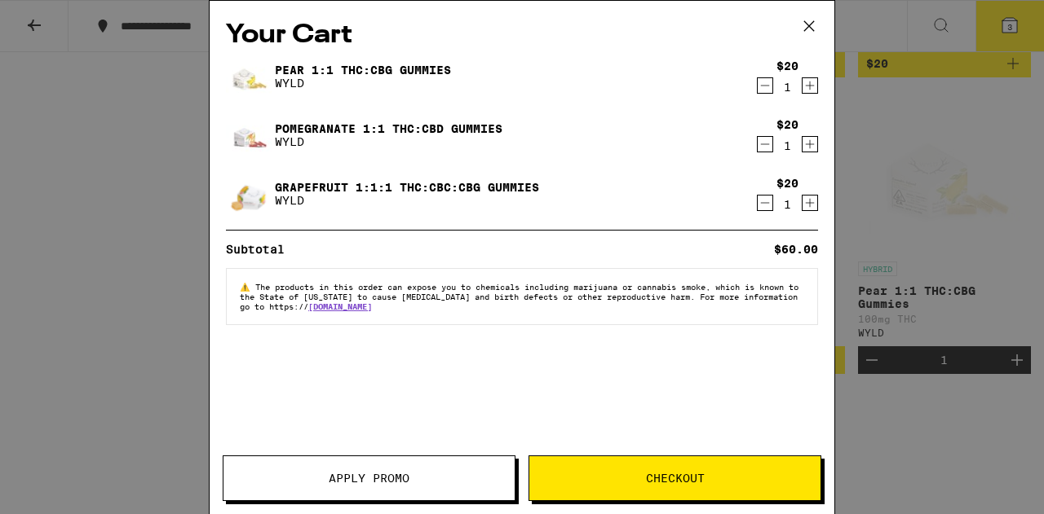
click at [660, 476] on span "Checkout" at bounding box center [675, 478] width 59 height 11
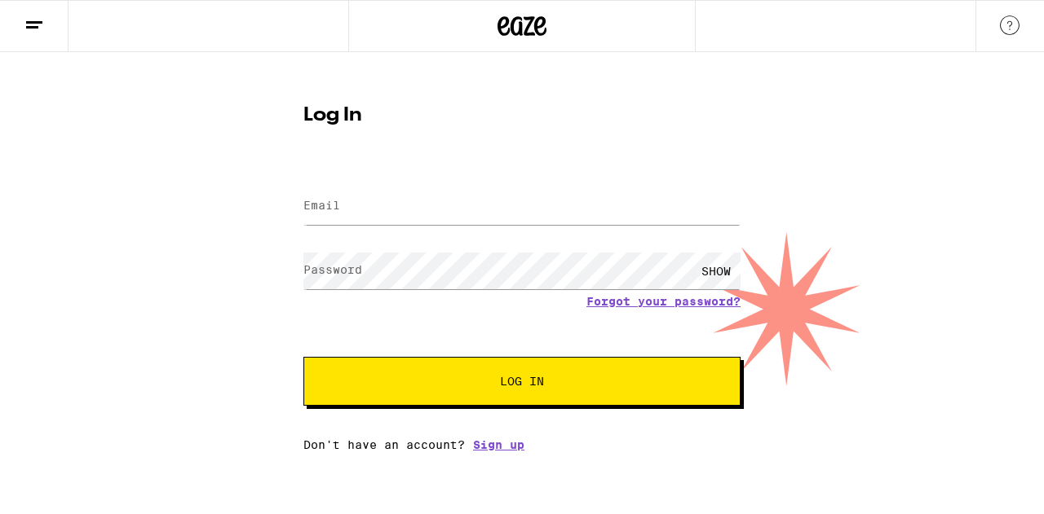
click at [38, 45] on button at bounding box center [34, 26] width 68 height 51
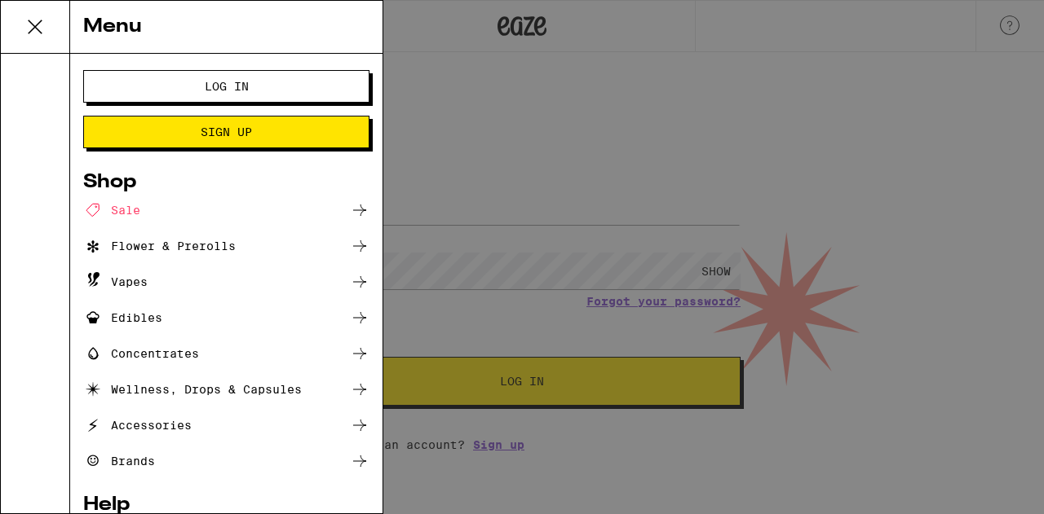
click at [42, 38] on icon at bounding box center [35, 27] width 33 height 33
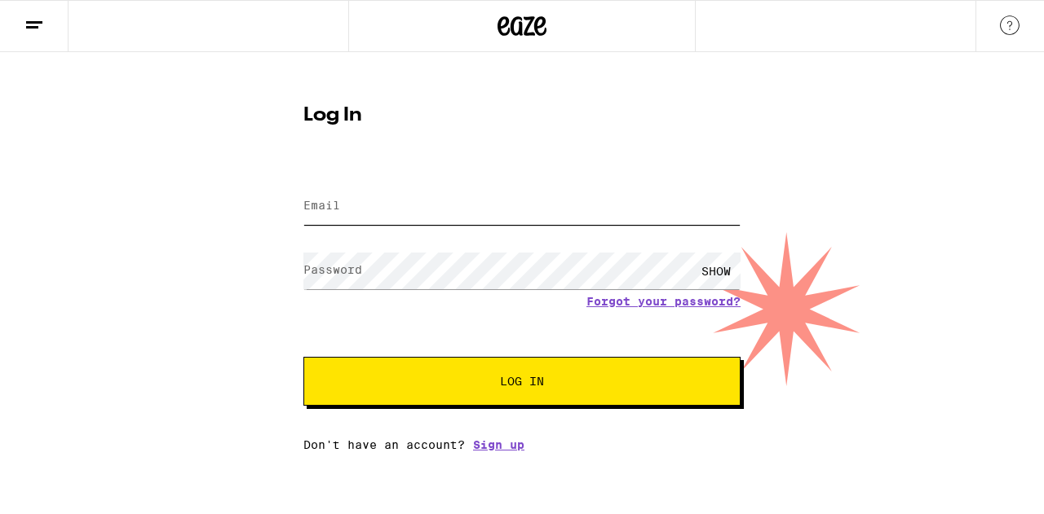
click at [347, 212] on input "Email" at bounding box center [521, 206] width 437 height 37
type input "b"
type input "s"
type input "[EMAIL_ADDRESS][DOMAIN_NAME]"
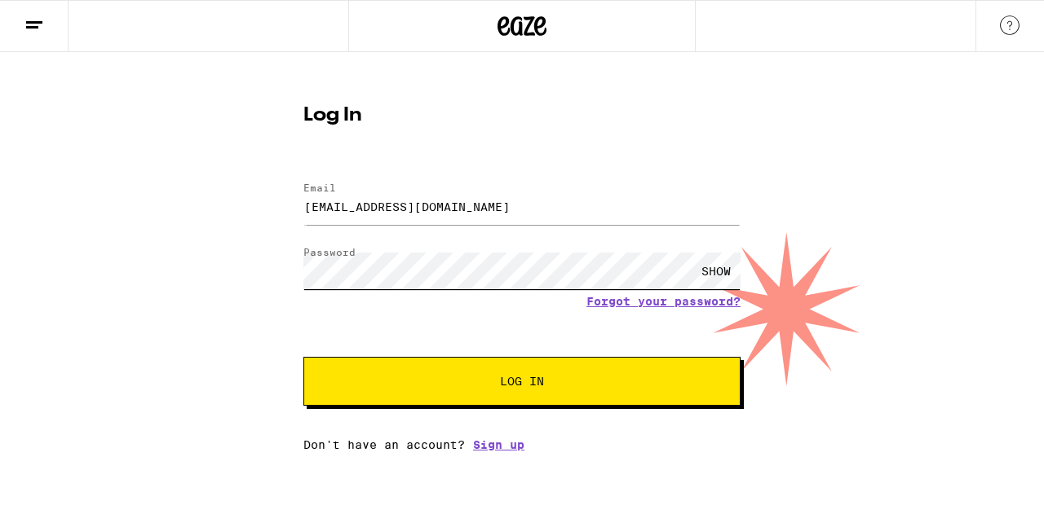
click at [303, 357] on button "Log In" at bounding box center [521, 381] width 437 height 49
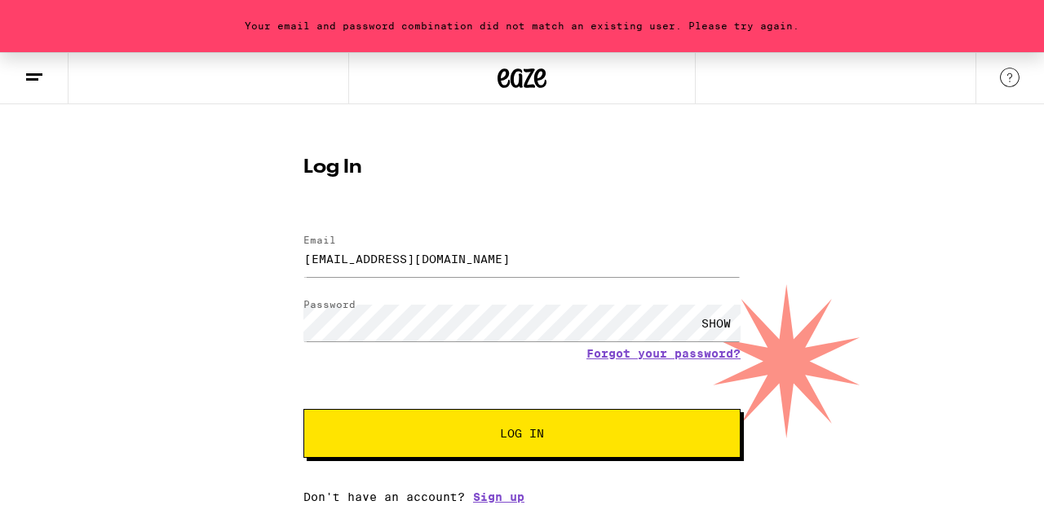
click at [713, 329] on div "SHOW" at bounding box center [715, 323] width 49 height 37
click at [669, 354] on link "Forgot your password?" at bounding box center [663, 353] width 154 height 13
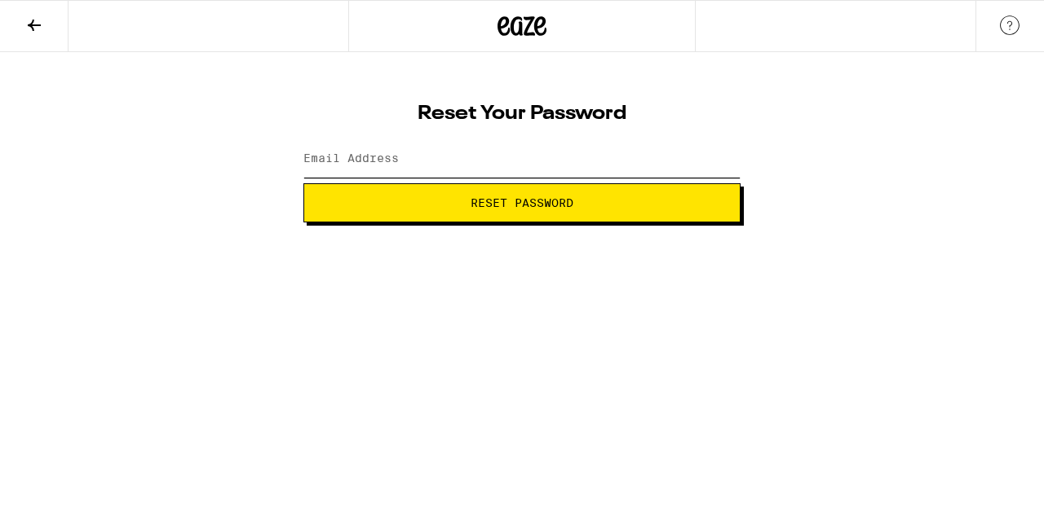
click at [415, 160] on input "Email Address" at bounding box center [521, 159] width 437 height 37
type input "[EMAIL_ADDRESS][DOMAIN_NAME]"
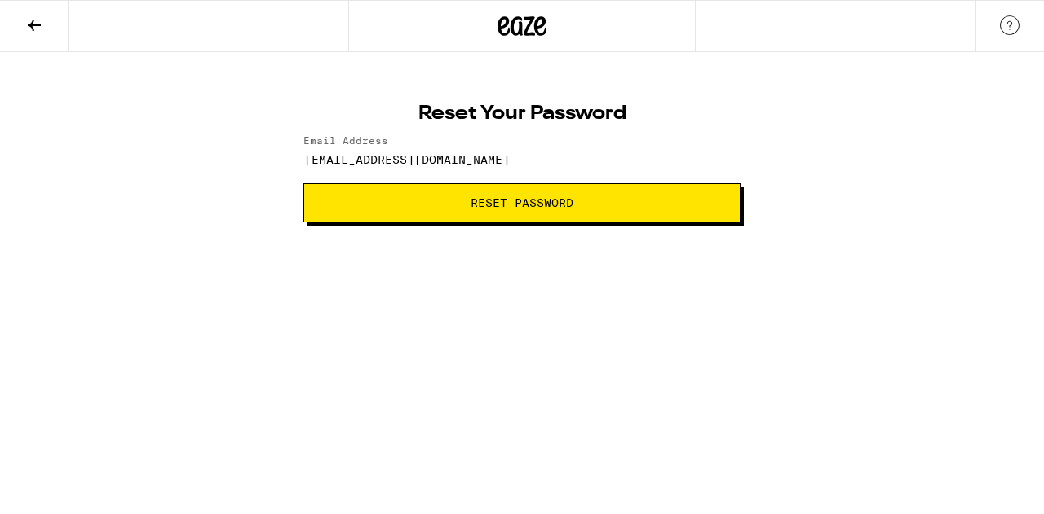
click at [476, 209] on span "Reset Password" at bounding box center [521, 202] width 103 height 11
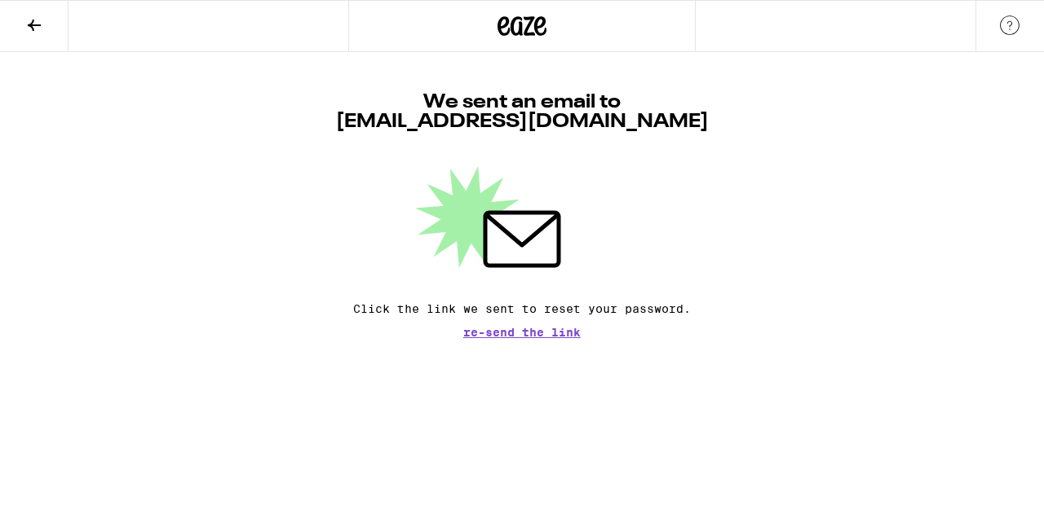
click at [18, 31] on button at bounding box center [34, 26] width 68 height 51
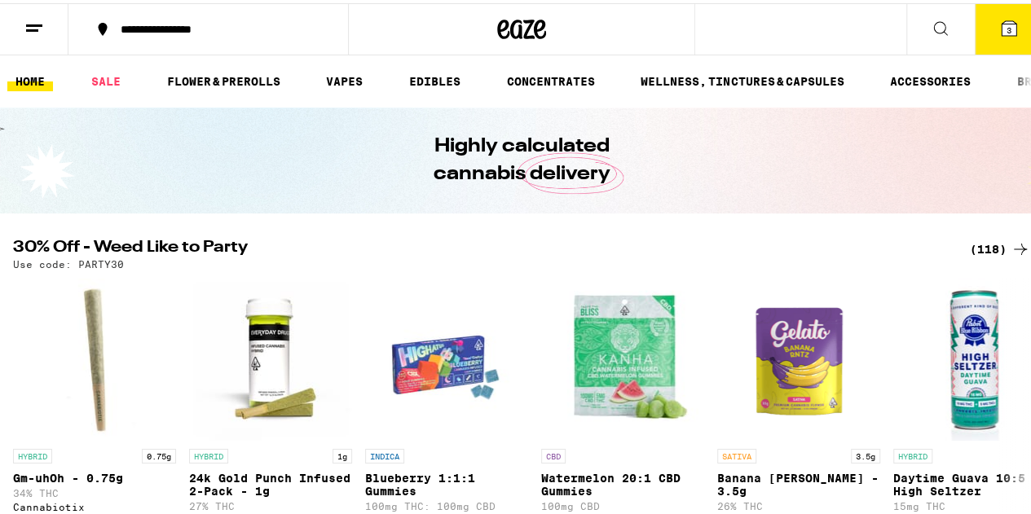
click at [1000, 15] on icon at bounding box center [1010, 25] width 20 height 20
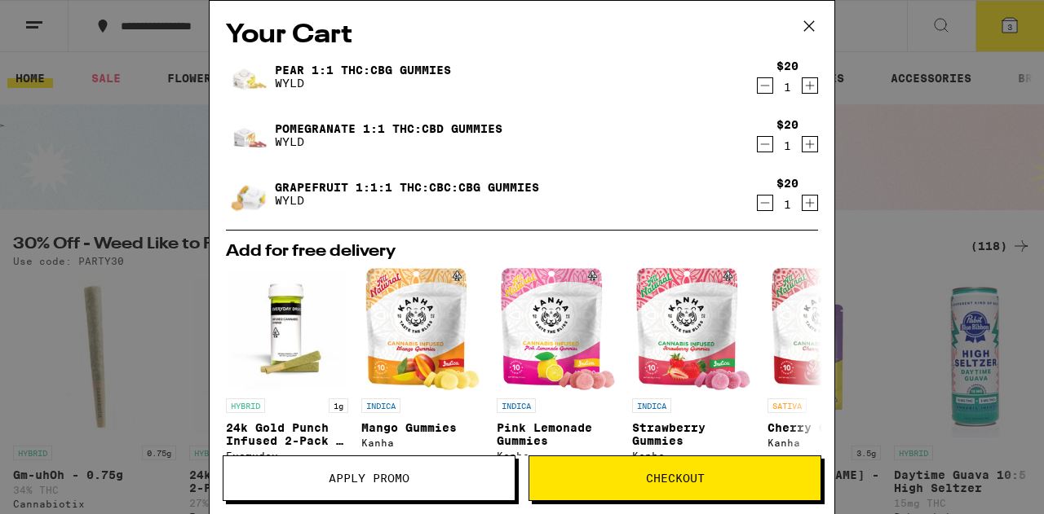
scroll to position [196, 0]
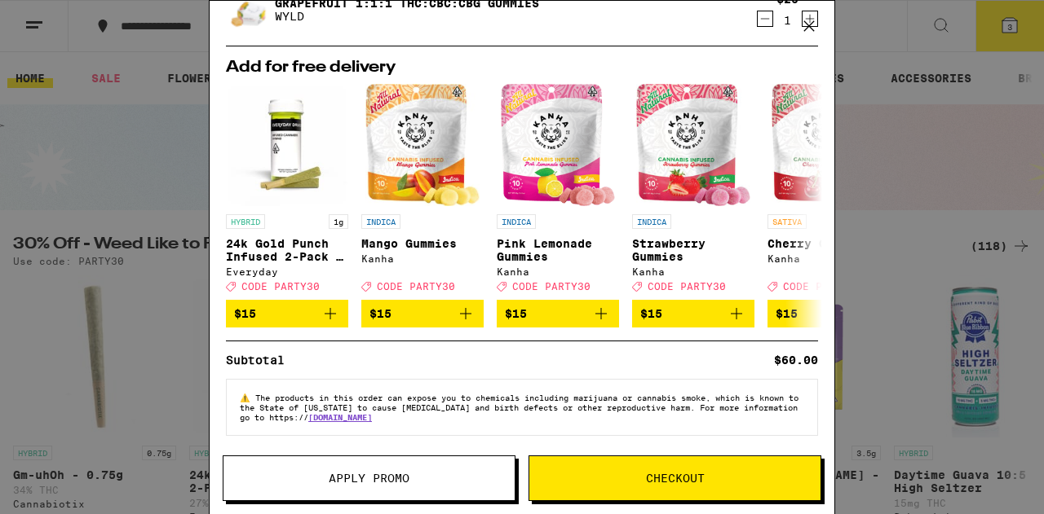
click at [637, 479] on span "Checkout" at bounding box center [674, 478] width 291 height 11
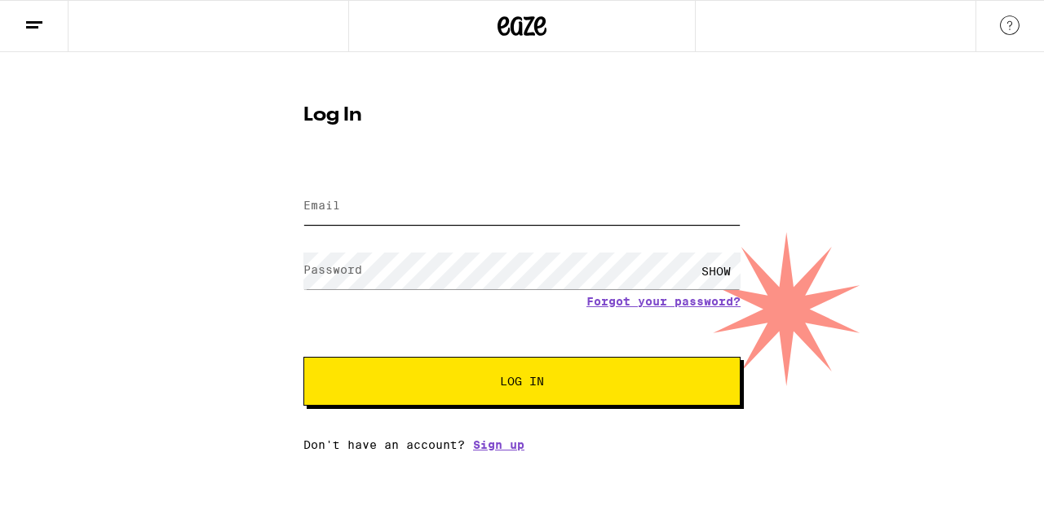
click at [375, 210] on input "Email" at bounding box center [521, 206] width 437 height 37
type input "[EMAIL_ADDRESS][DOMAIN_NAME]"
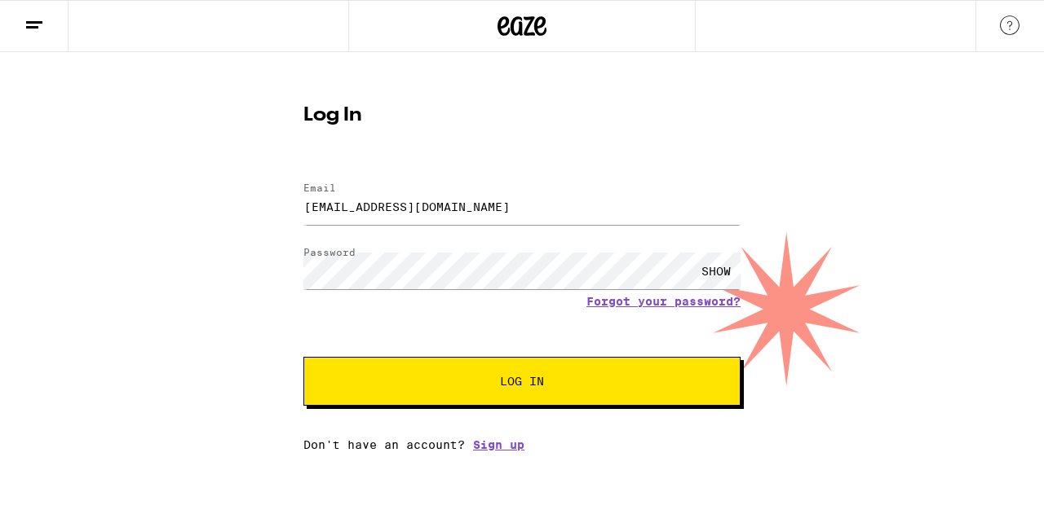
click at [722, 265] on div "SHOW" at bounding box center [715, 271] width 49 height 37
click at [523, 382] on span "Log In" at bounding box center [522, 381] width 44 height 11
